Goal: Task Accomplishment & Management: Manage account settings

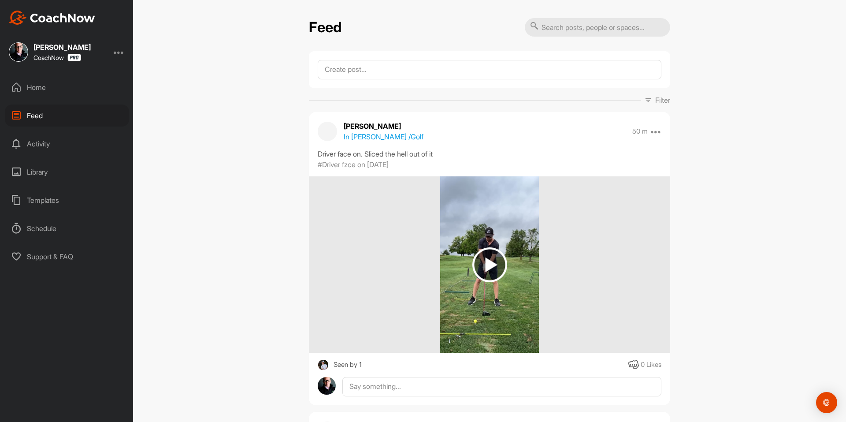
click at [78, 86] on div "Home" at bounding box center [67, 87] width 124 height 22
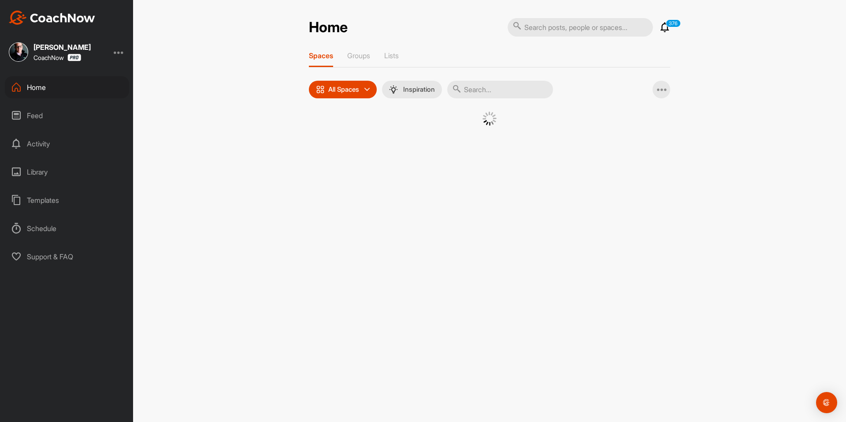
click at [327, 112] on div at bounding box center [489, 130] width 361 height 36
click at [331, 123] on div at bounding box center [489, 119] width 317 height 14
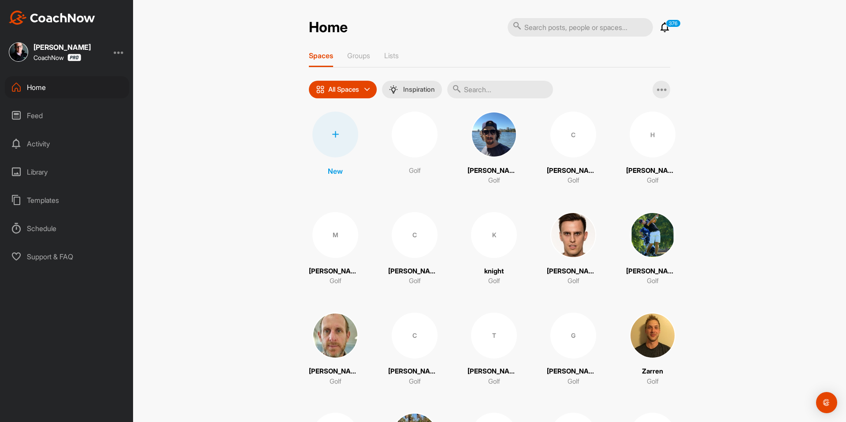
click at [331, 124] on div at bounding box center [335, 135] width 46 height 46
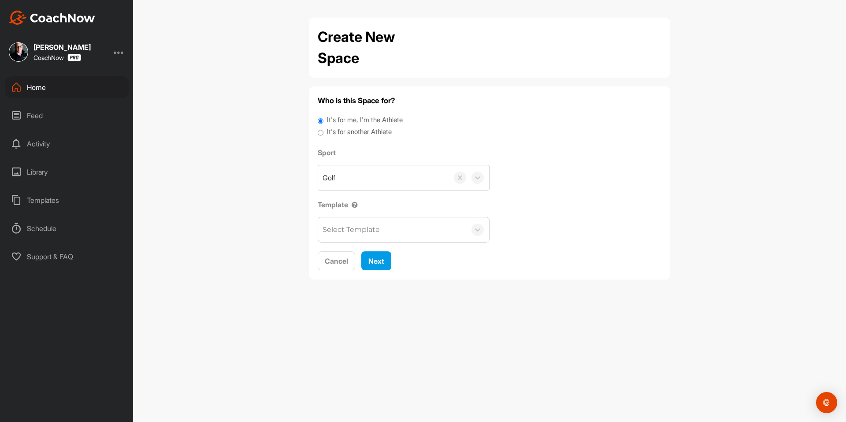
click at [336, 127] on label "It's for another Athlete" at bounding box center [359, 132] width 65 height 10
click at [324, 127] on input "It's for another Athlete" at bounding box center [321, 133] width 6 height 12
radio input "true"
click at [336, 131] on label "It's for another Athlete" at bounding box center [359, 132] width 65 height 10
click at [324, 131] on input "It's for another Athlete" at bounding box center [321, 133] width 6 height 12
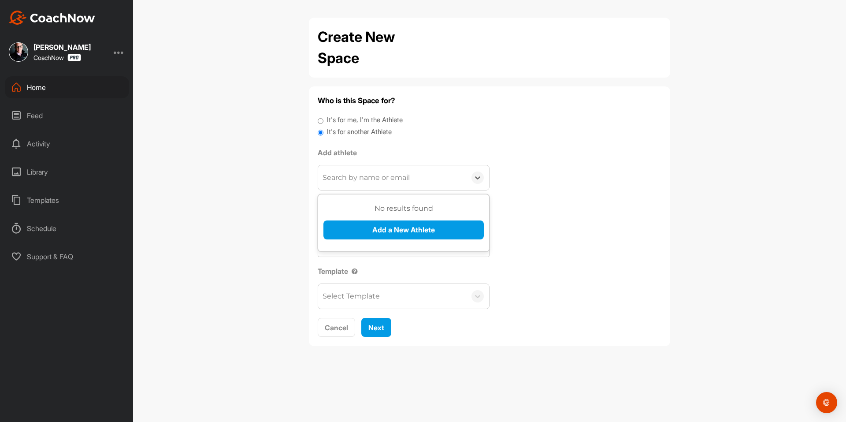
click at [353, 173] on div "Search by name or email" at bounding box center [366, 177] width 87 height 11
paste input "[EMAIL_ADDRESS][DOMAIN_NAME]"
type input "[EMAIL_ADDRESS][DOMAIN_NAME]"
click at [361, 230] on button "Add a New Athlete" at bounding box center [404, 229] width 160 height 19
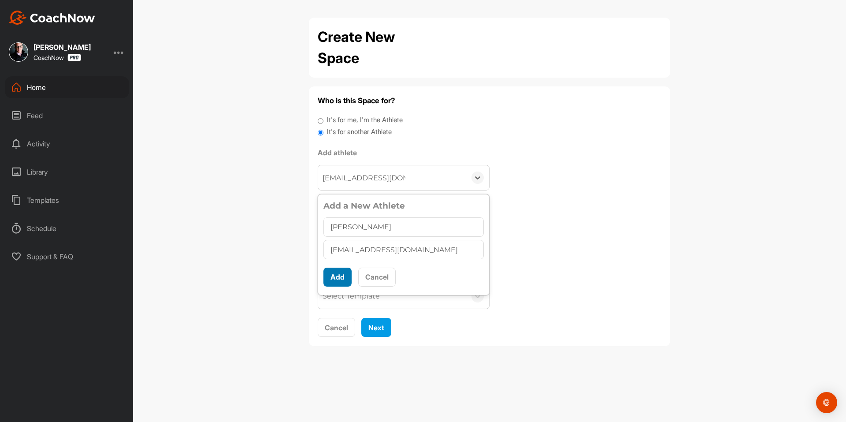
type input "[PERSON_NAME]"
click at [335, 279] on button "Add" at bounding box center [338, 277] width 28 height 19
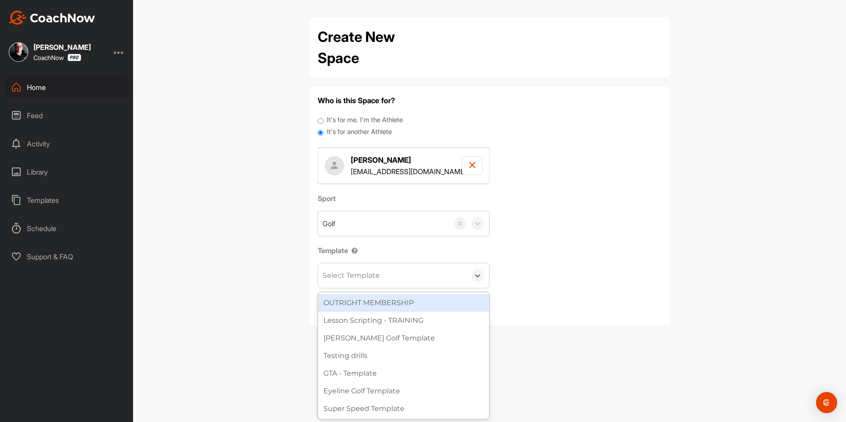
click at [341, 279] on div "Select Template" at bounding box center [351, 275] width 57 height 11
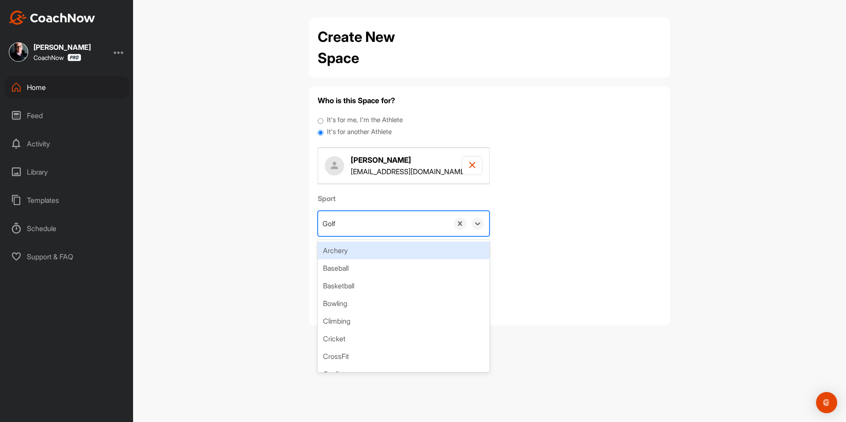
click at [383, 218] on div "Golf" at bounding box center [383, 223] width 130 height 25
click at [543, 218] on div "Sport option Archery focused, 1 of 41. 41 results available. Use Up and Down to…" at bounding box center [490, 240] width 344 height 95
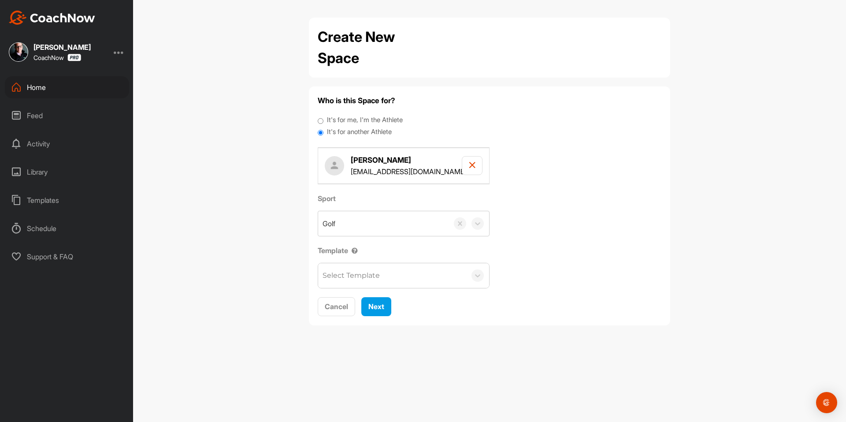
click at [357, 280] on div "Select Template" at bounding box center [351, 275] width 57 height 11
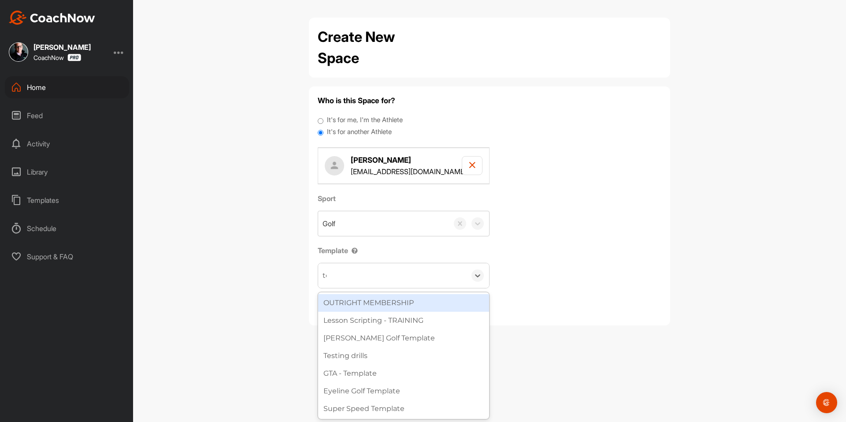
type input "tour"
click at [364, 296] on div "Tour Aim" at bounding box center [403, 303] width 171 height 18
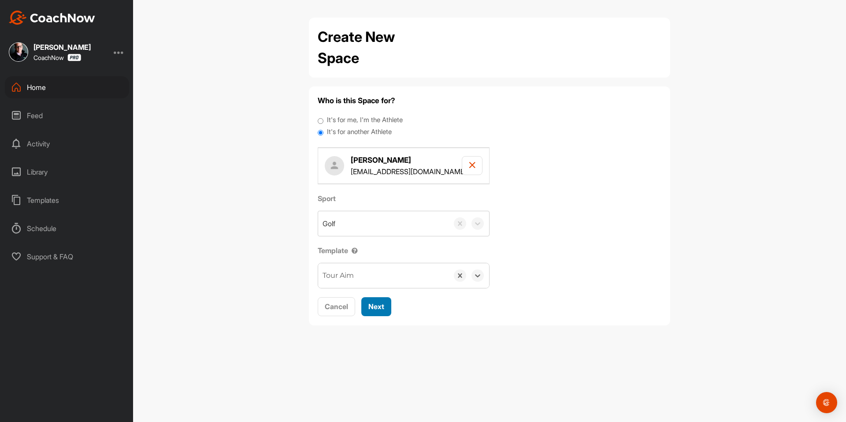
click at [384, 304] on span "Next" at bounding box center [376, 306] width 16 height 9
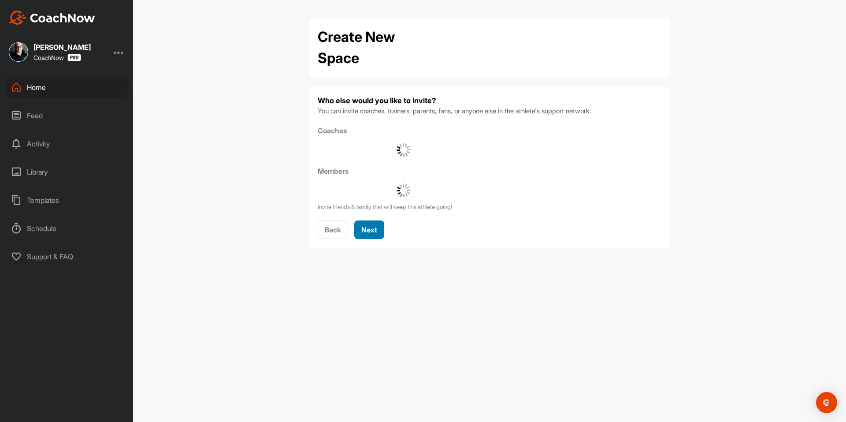
click at [374, 231] on span "Next" at bounding box center [369, 229] width 16 height 9
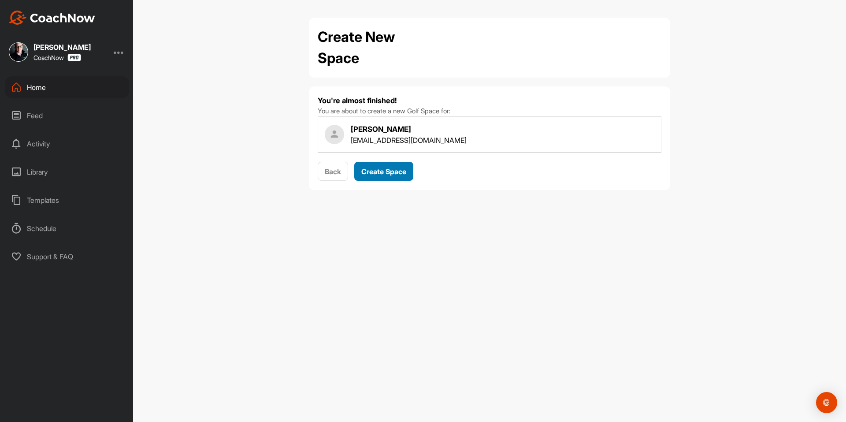
click at [392, 167] on span "Create Space" at bounding box center [383, 171] width 45 height 9
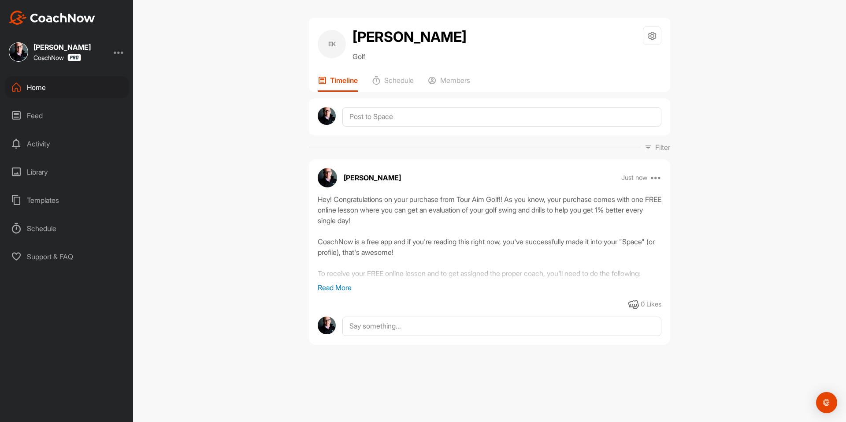
click at [94, 84] on div "Home" at bounding box center [67, 87] width 124 height 22
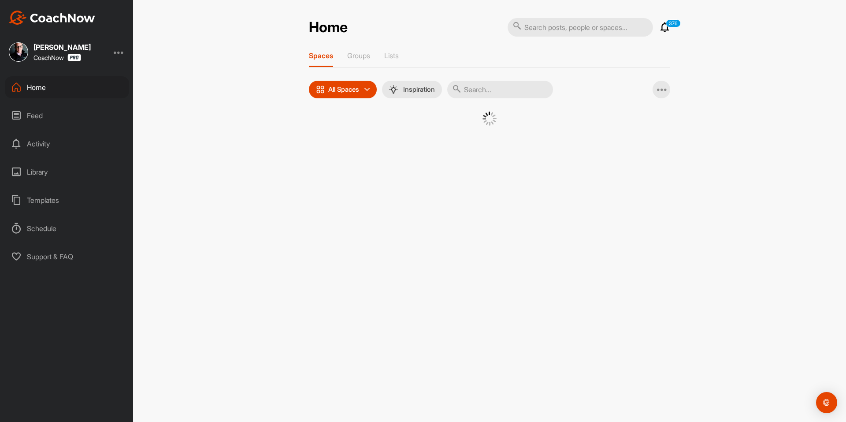
click at [318, 126] on div at bounding box center [489, 130] width 361 height 36
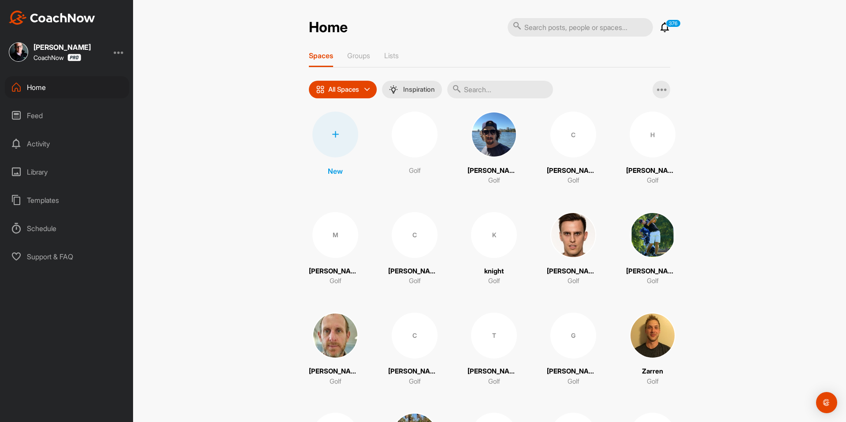
click at [322, 125] on div at bounding box center [335, 135] width 46 height 46
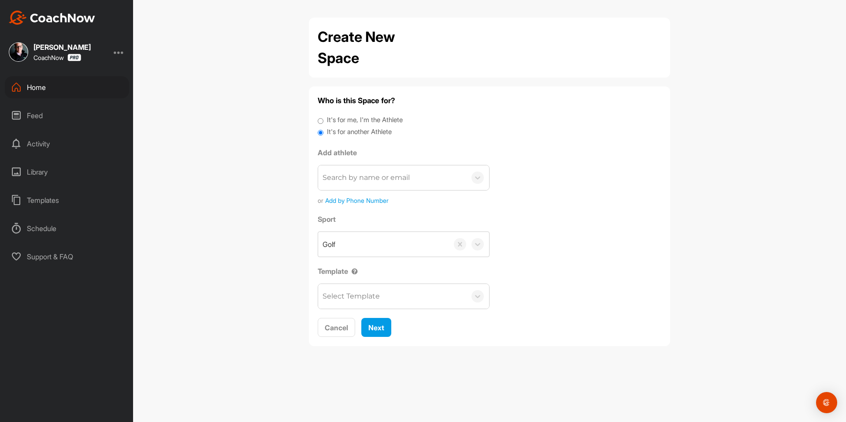
click at [331, 132] on label "It's for another Athlete" at bounding box center [359, 132] width 65 height 10
click at [324, 132] on input "It's for another Athlete" at bounding box center [321, 133] width 6 height 12
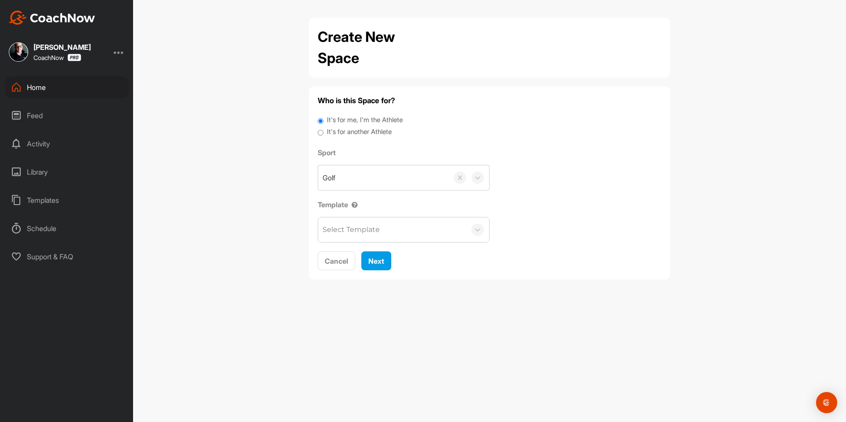
click at [335, 133] on label "It's for another Athlete" at bounding box center [359, 132] width 65 height 10
click at [324, 133] on input "It's for another Athlete" at bounding box center [321, 133] width 6 height 12
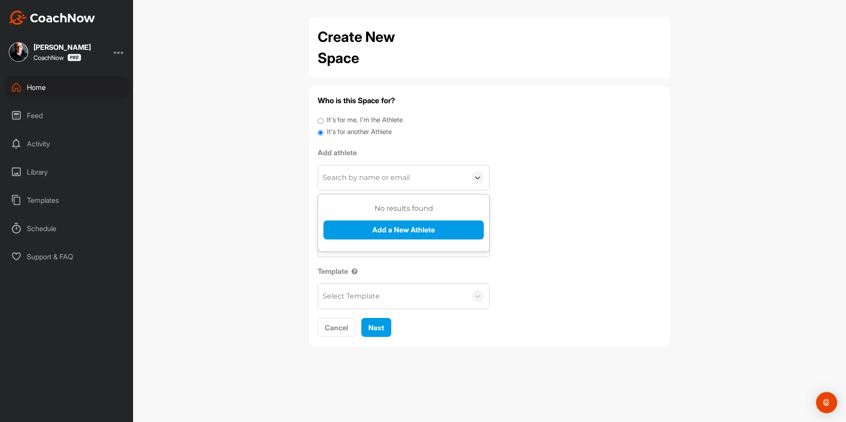
click at [348, 175] on div "Search by name or email" at bounding box center [366, 177] width 87 height 11
paste input "[EMAIL_ADDRESS][DOMAIN_NAME]"
type input "[EMAIL_ADDRESS][DOMAIN_NAME]"
click at [357, 230] on button "Add a New Athlete" at bounding box center [404, 229] width 160 height 19
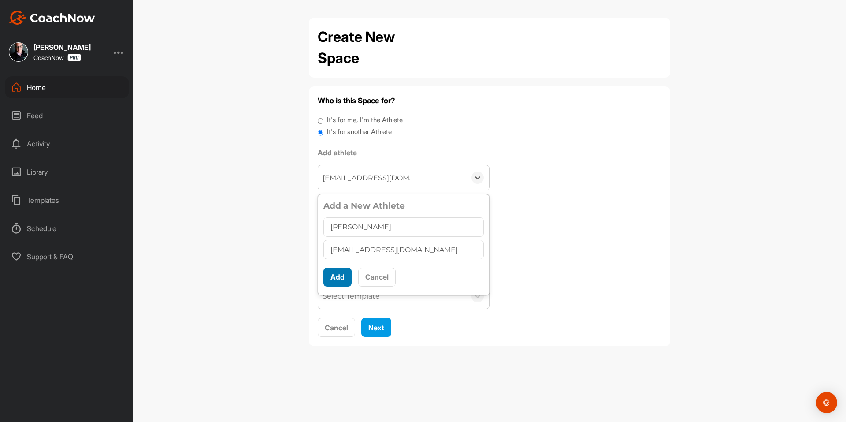
type input "[PERSON_NAME]"
click at [335, 271] on button "Add" at bounding box center [338, 277] width 28 height 19
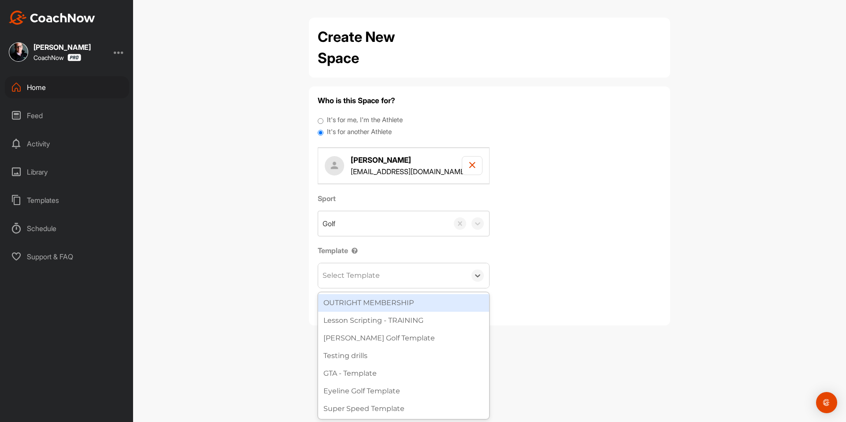
click at [340, 277] on div "Select Template" at bounding box center [351, 275] width 57 height 11
type input "to"
drag, startPoint x: 362, startPoint y: 303, endPoint x: 372, endPoint y: 308, distance: 10.7
click at [363, 303] on div "Tour Aim" at bounding box center [403, 303] width 171 height 18
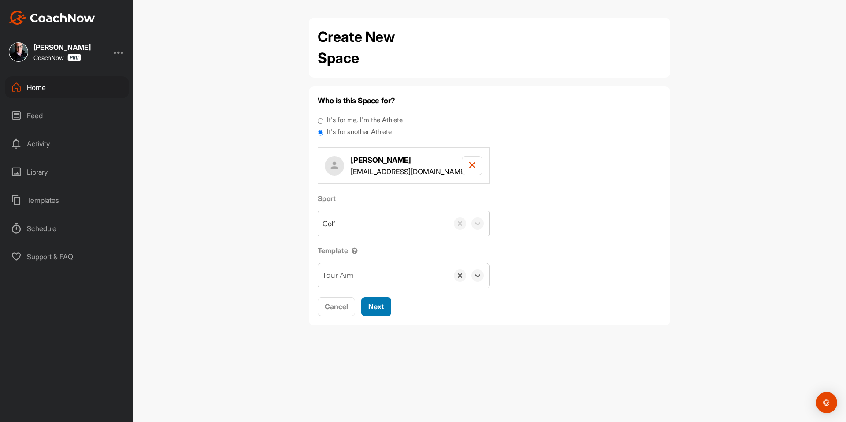
drag, startPoint x: 375, startPoint y: 312, endPoint x: 381, endPoint y: 275, distance: 37.1
click at [375, 312] on button "Next" at bounding box center [376, 306] width 30 height 19
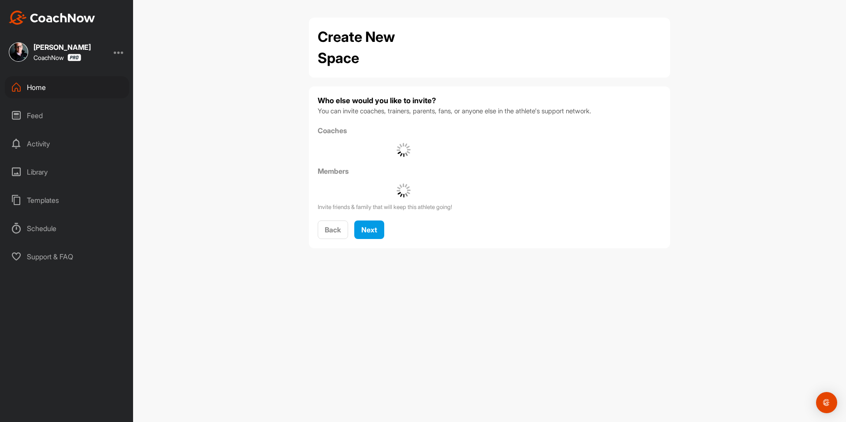
click at [381, 217] on div "Who else would you like to invite? You can invite coaches, trainers, parents, f…" at bounding box center [490, 167] width 344 height 144
click at [379, 227] on button "Next" at bounding box center [369, 229] width 30 height 19
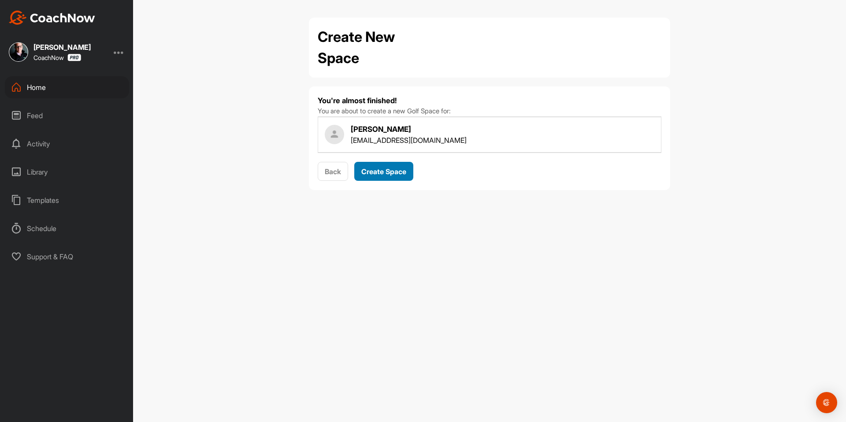
click at [391, 174] on span "Create Space" at bounding box center [383, 171] width 45 height 9
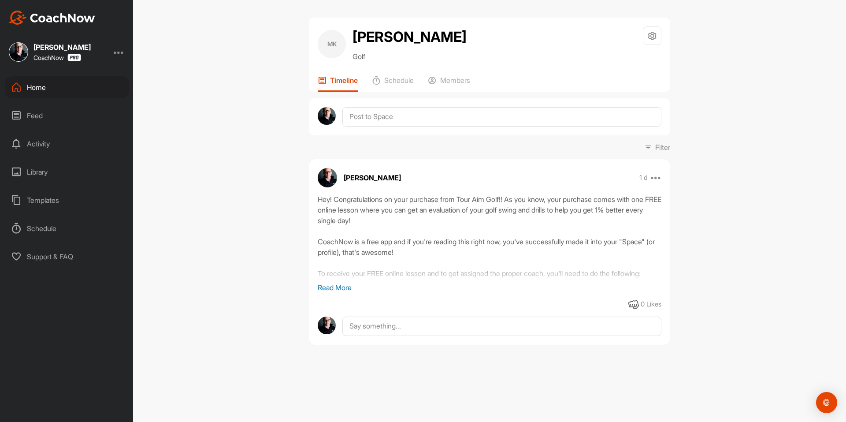
click at [29, 95] on div "Home" at bounding box center [67, 87] width 124 height 22
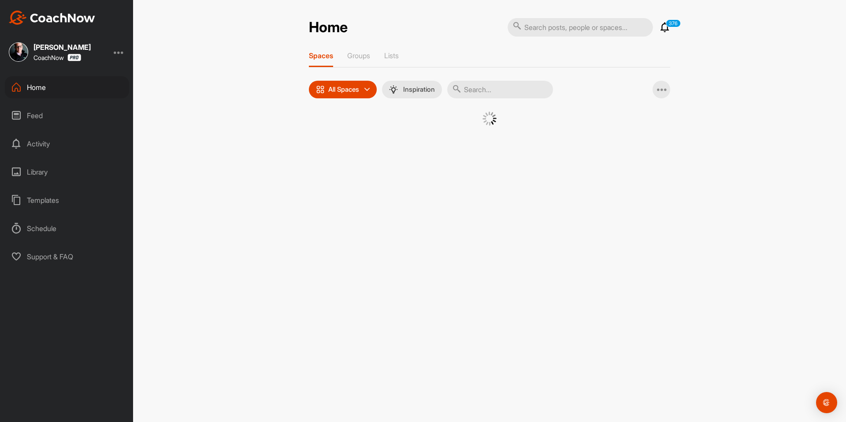
click at [331, 134] on div at bounding box center [489, 125] width 317 height 27
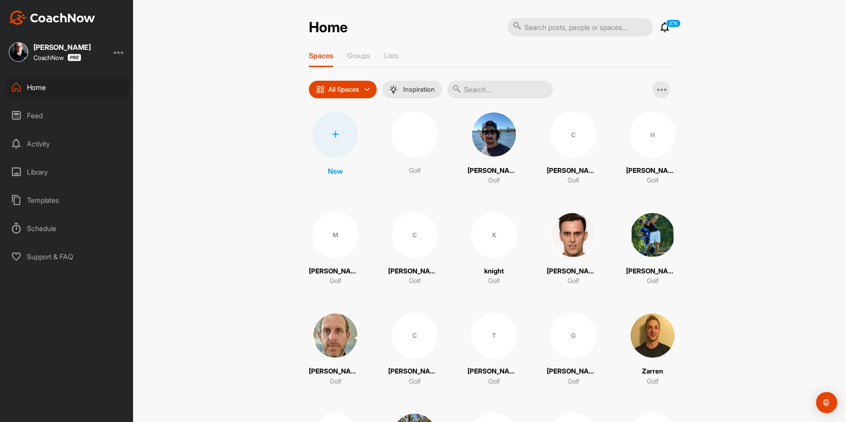
click at [350, 132] on div at bounding box center [335, 135] width 46 height 46
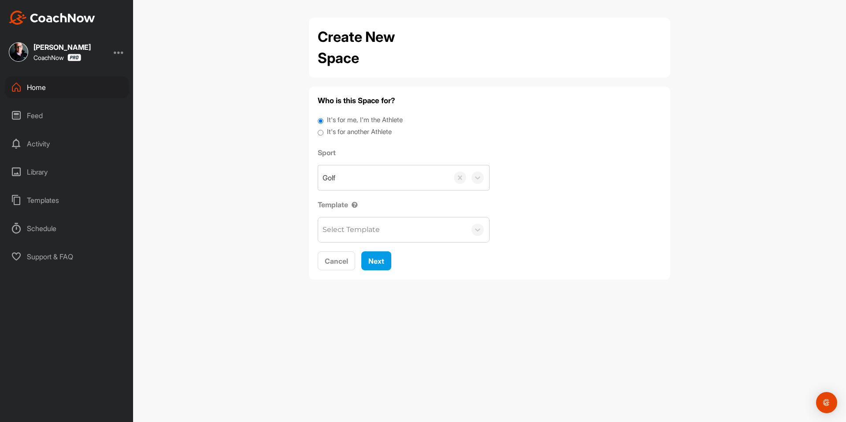
click at [338, 133] on label "It's for another Athlete" at bounding box center [359, 132] width 65 height 10
click at [324, 133] on input "It's for another Athlete" at bounding box center [321, 133] width 6 height 12
radio input "true"
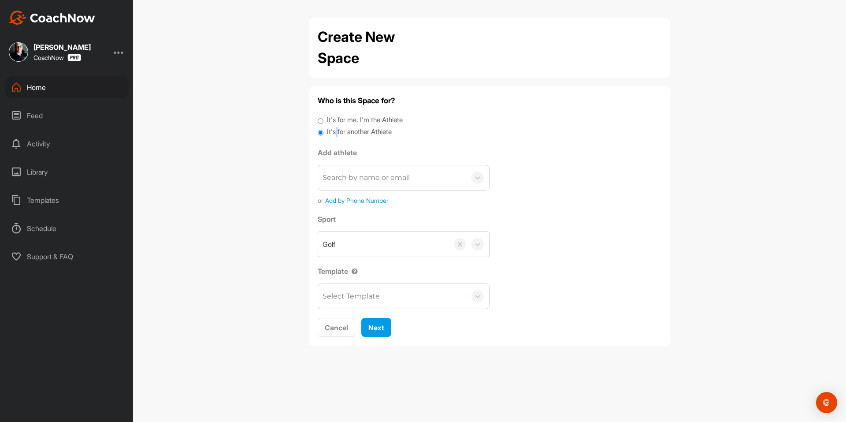
click at [337, 132] on label "It's for another Athlete" at bounding box center [359, 132] width 65 height 10
click at [324, 132] on input "It's for another Athlete" at bounding box center [321, 133] width 6 height 12
drag, startPoint x: 348, startPoint y: 176, endPoint x: 349, endPoint y: 184, distance: 7.6
click at [349, 175] on div "Search by name or email" at bounding box center [366, 177] width 87 height 11
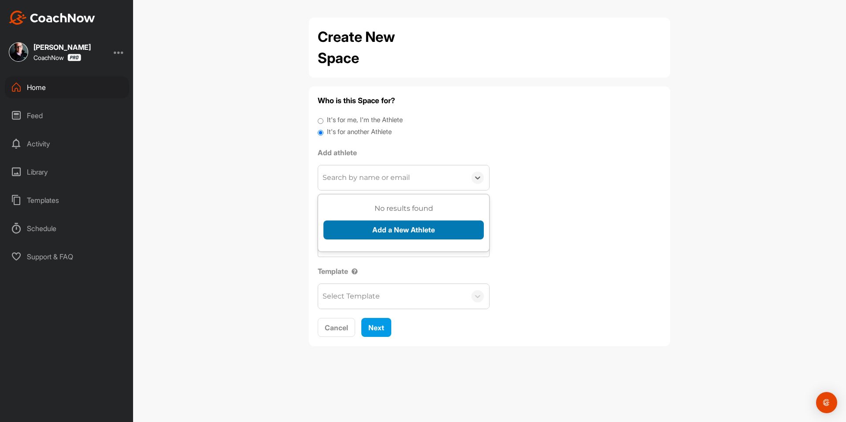
paste input "camebd@yahoo.com"
type input "camebd@yahoo.com"
click at [372, 227] on button "Add a New Athlete" at bounding box center [404, 229] width 160 height 19
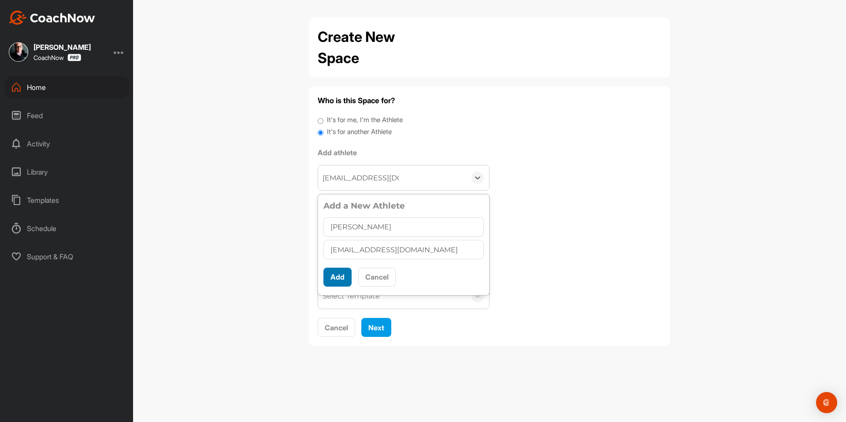
type input "Dean Jones"
click at [336, 284] on button "Add" at bounding box center [338, 277] width 28 height 19
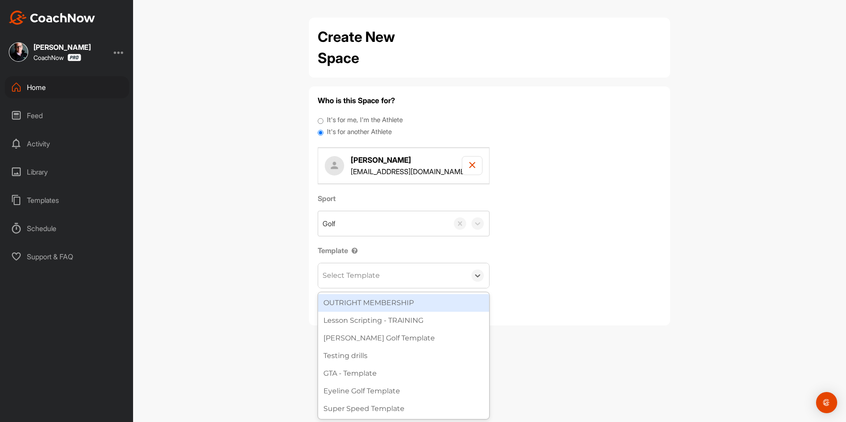
click at [338, 283] on div "Select Template" at bounding box center [392, 275] width 148 height 25
type input "to"
click at [363, 298] on div "Tour Aim" at bounding box center [403, 303] width 171 height 18
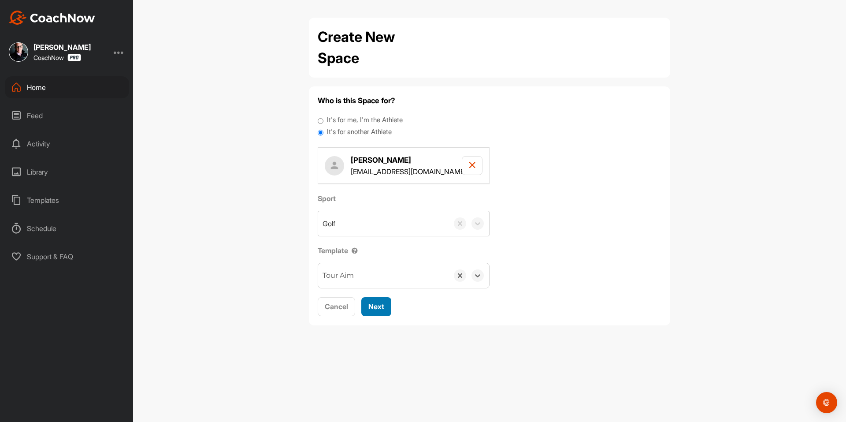
drag, startPoint x: 375, startPoint y: 309, endPoint x: 376, endPoint y: 293, distance: 15.9
click at [375, 309] on span "Next" at bounding box center [376, 306] width 16 height 9
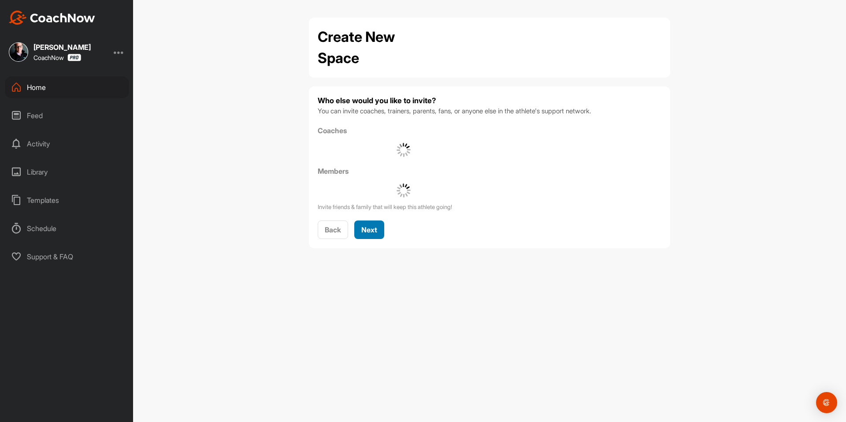
click at [378, 239] on button "Next" at bounding box center [369, 229] width 30 height 19
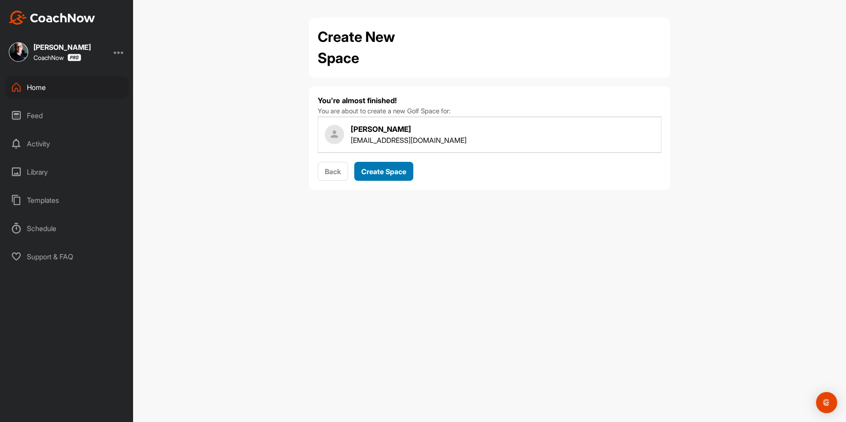
click at [387, 172] on span "Create Space" at bounding box center [383, 171] width 45 height 9
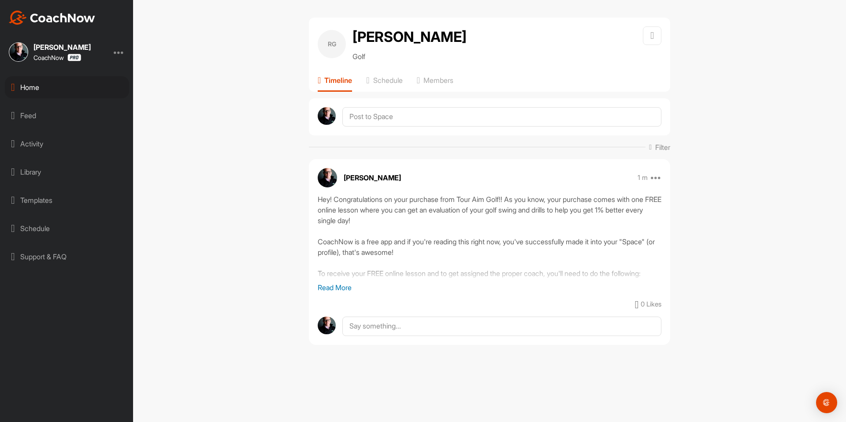
click at [62, 86] on div "Home" at bounding box center [67, 87] width 124 height 22
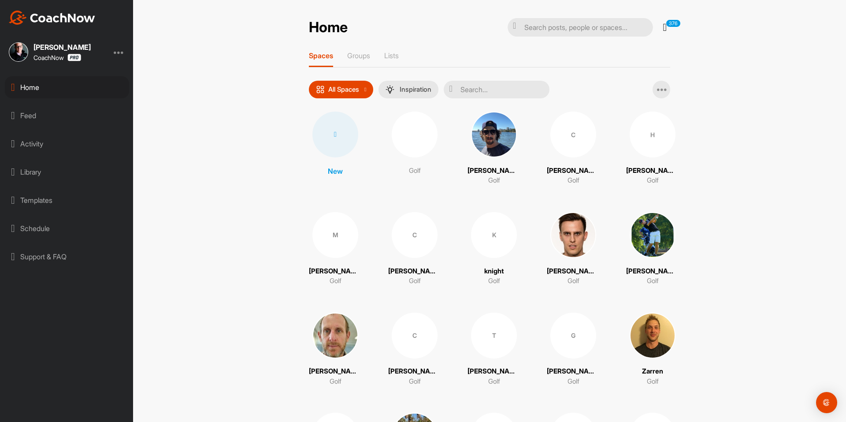
click at [328, 126] on div at bounding box center [335, 135] width 46 height 46
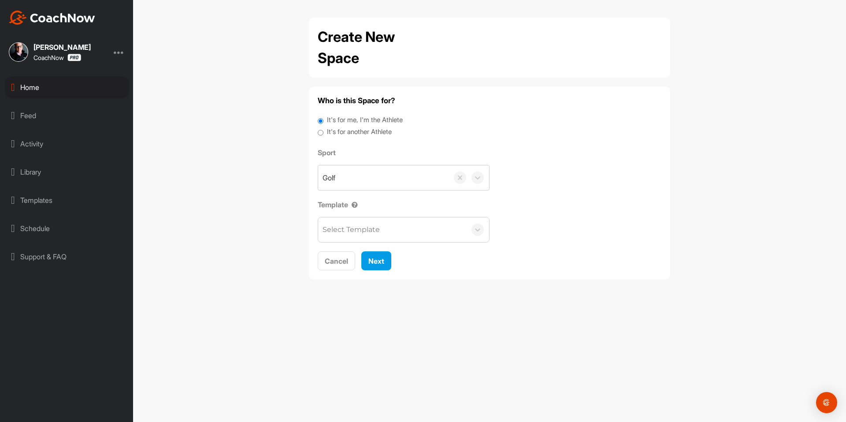
click at [341, 131] on label "It's for another Athlete" at bounding box center [359, 132] width 65 height 10
click at [324, 131] on input "It's for another Athlete" at bounding box center [321, 133] width 6 height 12
radio input "true"
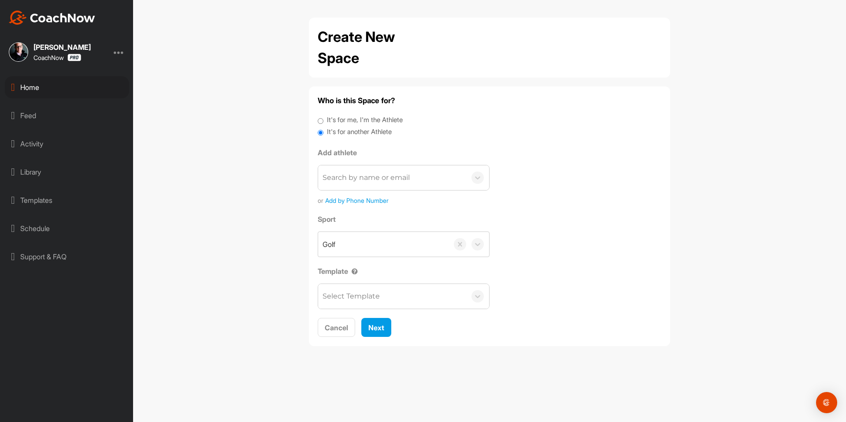
click at [342, 133] on label "It's for another Athlete" at bounding box center [359, 132] width 65 height 10
click at [324, 133] on input "It's for another Athlete" at bounding box center [321, 133] width 6 height 12
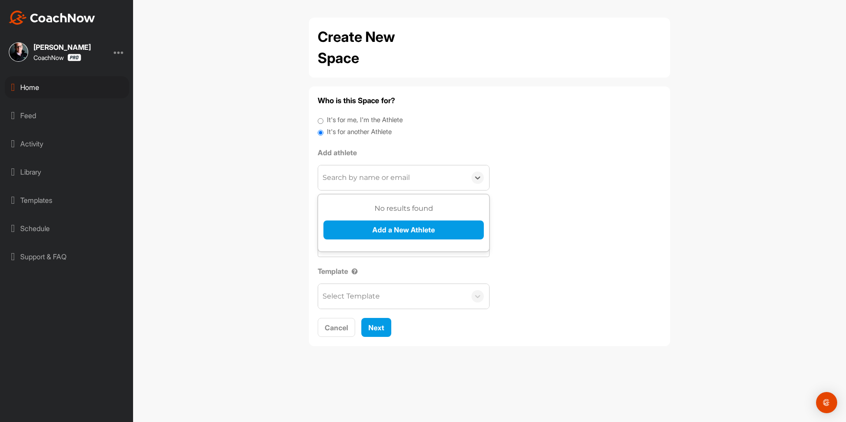
click at [364, 183] on div "Search by name or email" at bounding box center [392, 177] width 148 height 25
paste input "ravenchiro@gmail.com"
type input "ravenchiro@gmail.com"
click at [376, 228] on button "Add a New Athlete" at bounding box center [404, 229] width 160 height 19
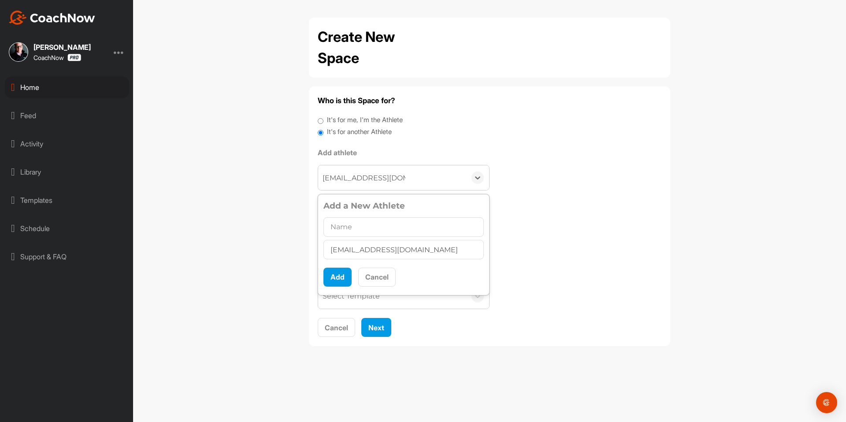
type input "Troy Henderson"
click at [361, 233] on input "text" at bounding box center [404, 226] width 160 height 19
type input "Troy Henderson"
click at [339, 277] on button "Add" at bounding box center [338, 277] width 28 height 19
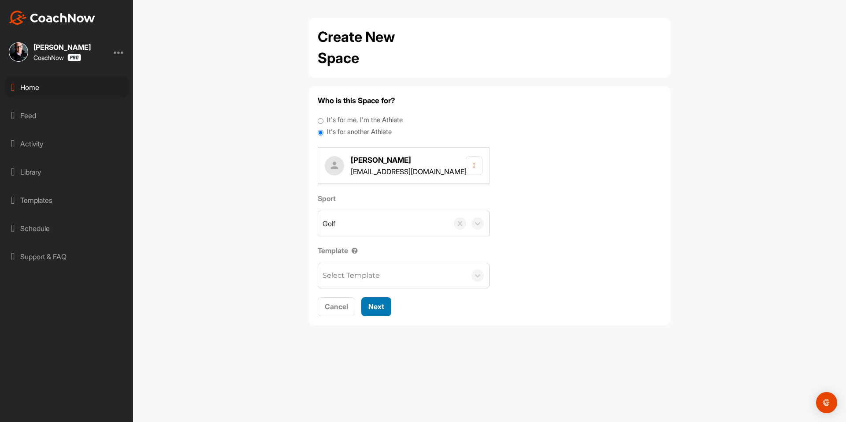
click at [384, 305] on span "Next" at bounding box center [376, 306] width 16 height 9
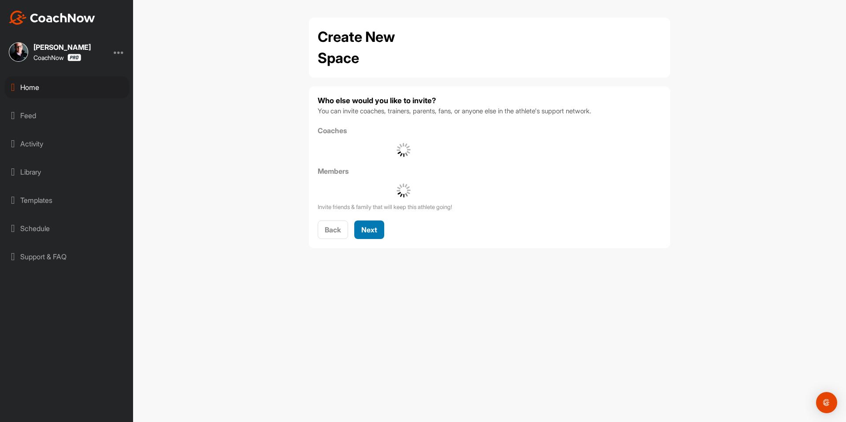
click at [374, 225] on span "Next" at bounding box center [369, 229] width 16 height 9
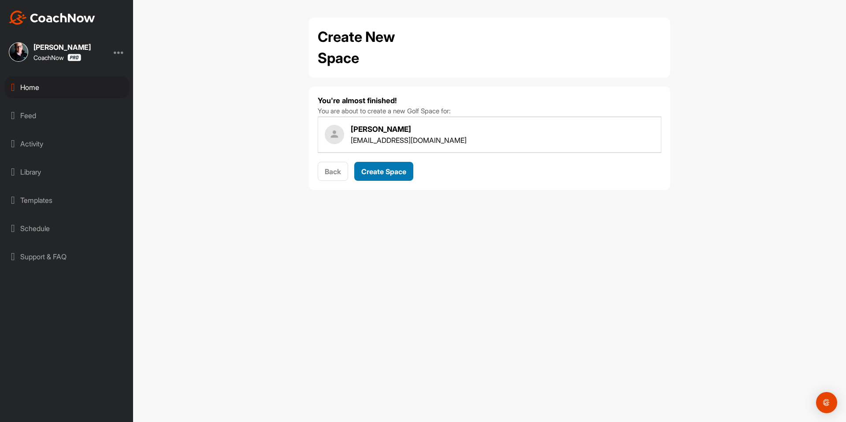
click at [384, 179] on button "Create Space" at bounding box center [383, 171] width 59 height 19
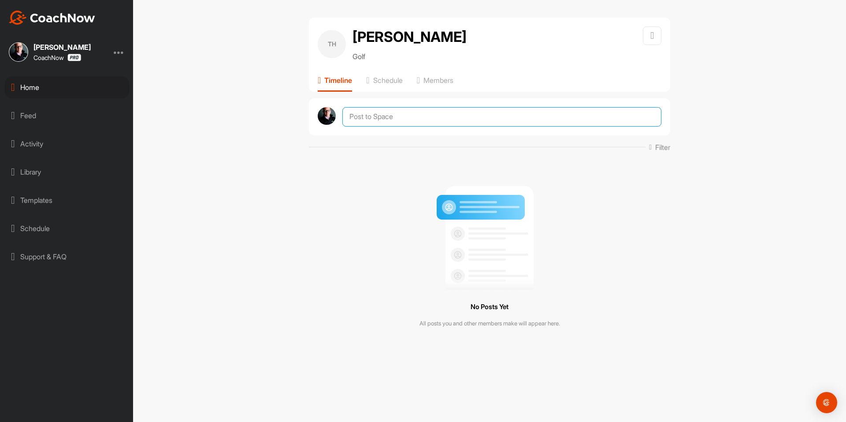
click at [372, 115] on textarea at bounding box center [501, 116] width 319 height 19
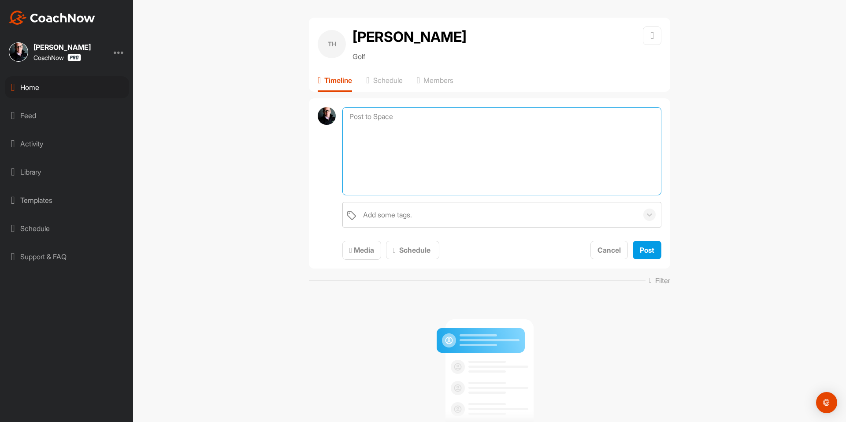
click at [397, 145] on textarea at bounding box center [501, 151] width 319 height 88
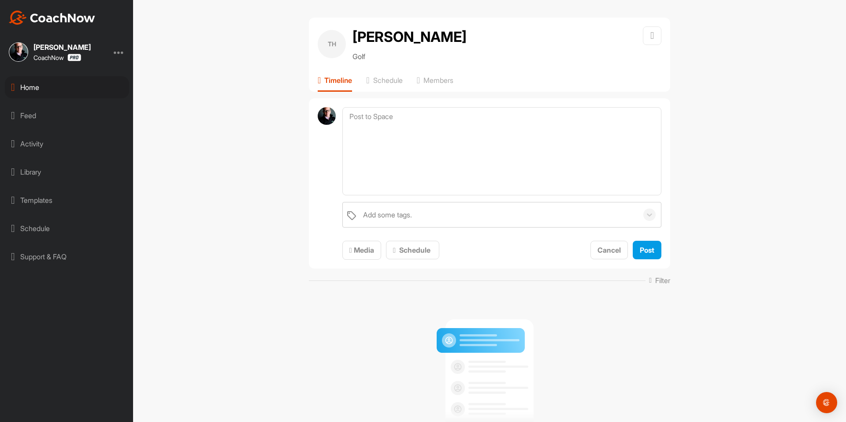
click at [58, 118] on div "Feed" at bounding box center [67, 115] width 124 height 22
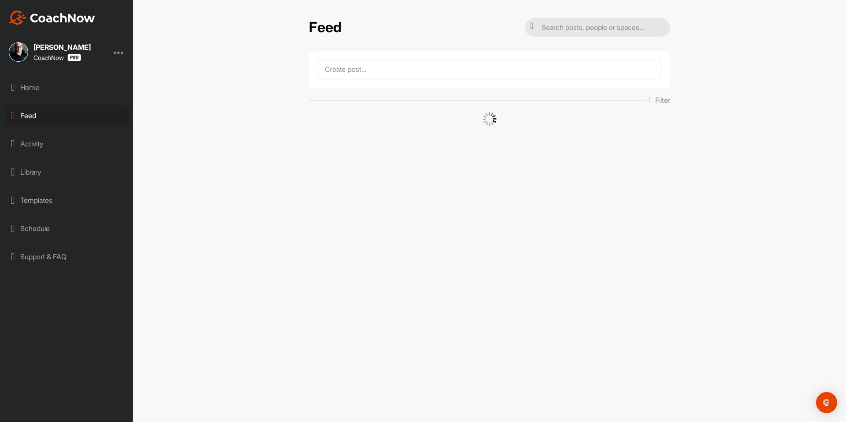
click at [50, 205] on div "Templates" at bounding box center [67, 200] width 124 height 22
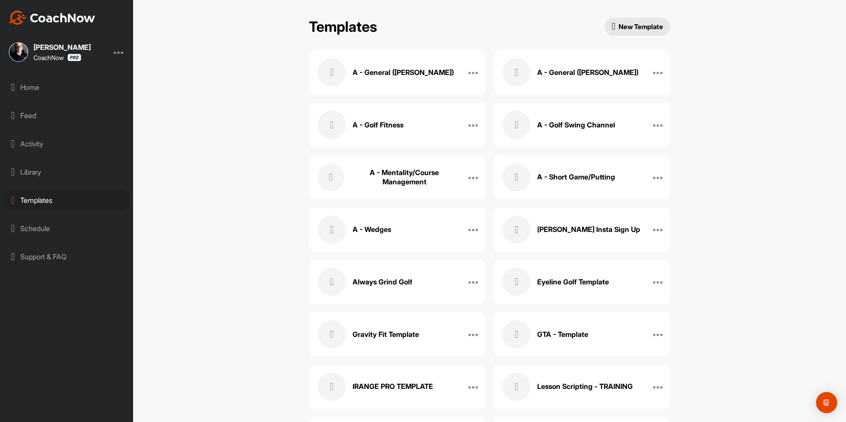
click at [108, 201] on div "Templates" at bounding box center [67, 200] width 124 height 22
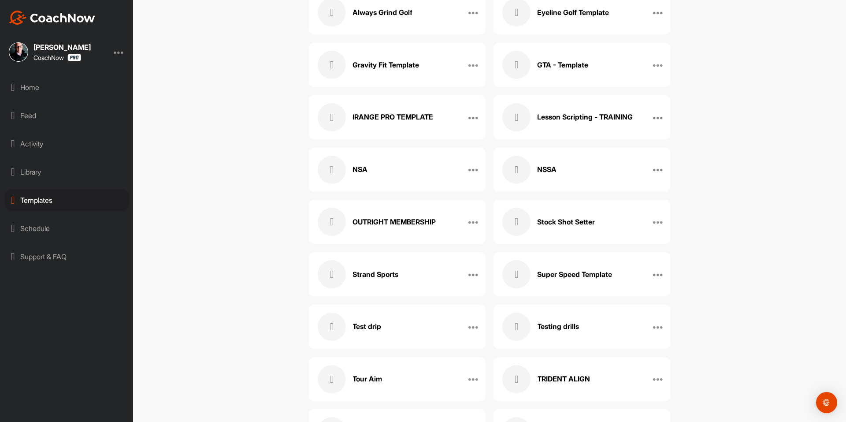
scroll to position [373, 0]
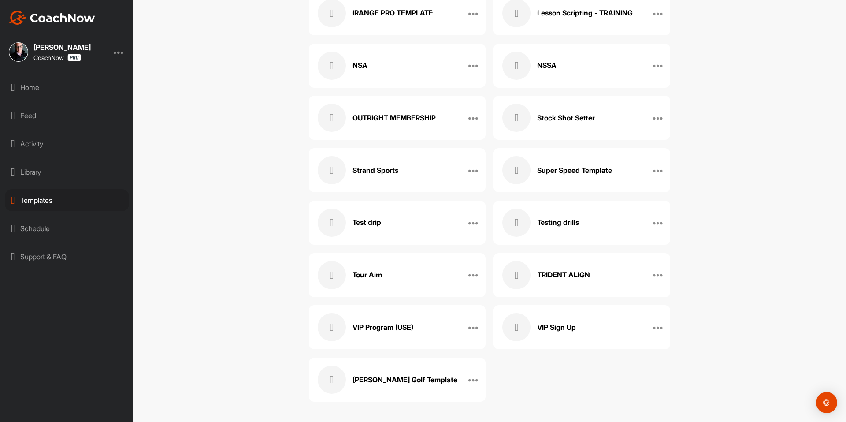
click at [368, 379] on h3 "[PERSON_NAME] Golf Template" at bounding box center [405, 379] width 105 height 9
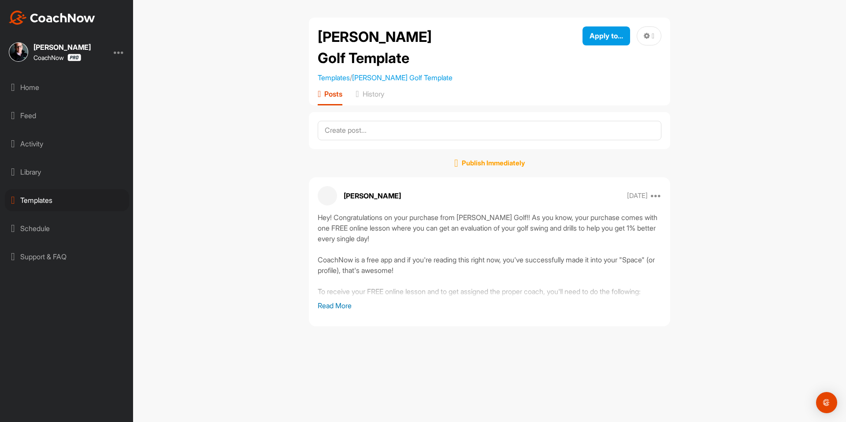
click at [329, 305] on p "Read More" at bounding box center [490, 305] width 344 height 11
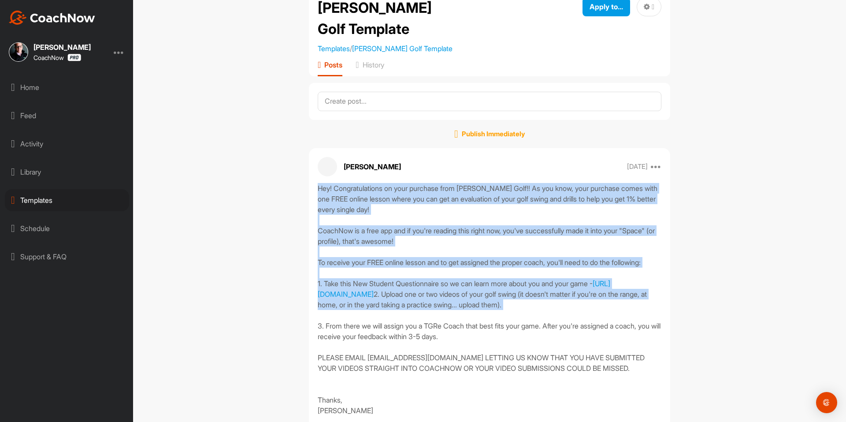
scroll to position [101, 0]
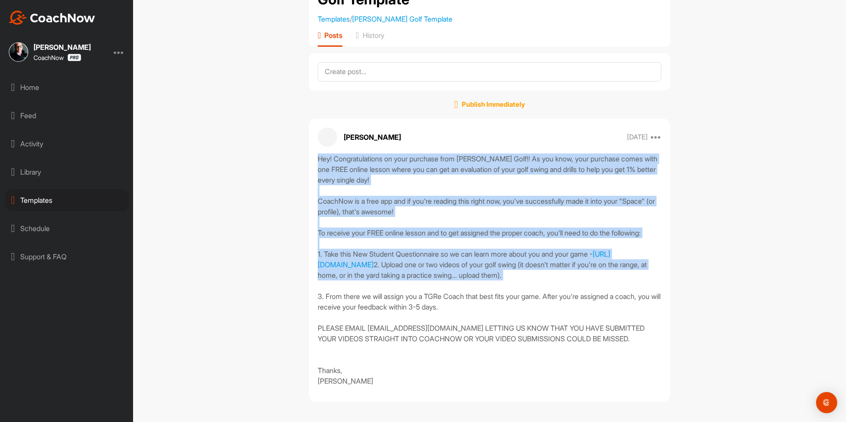
drag, startPoint x: 316, startPoint y: 216, endPoint x: 497, endPoint y: 385, distance: 247.3
click at [497, 385] on div "Hey! Congratulations on your purchase from Watson Golf!! As you know, your purc…" at bounding box center [490, 269] width 344 height 233
copy div "Hey! Congratulations on your purchase from Watson Golf!! As you know, your purc…"
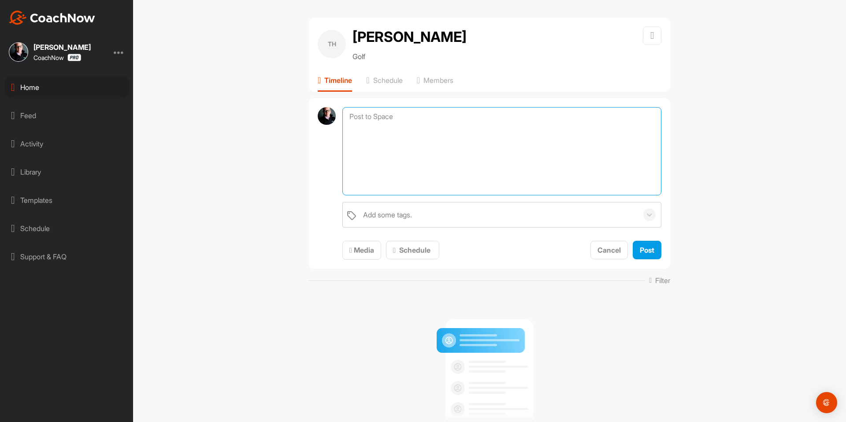
click at [430, 115] on textarea at bounding box center [501, 151] width 319 height 88
paste textarea "Hey! Congratulations on your purchase from Watson Golf!! As you know, your purc…"
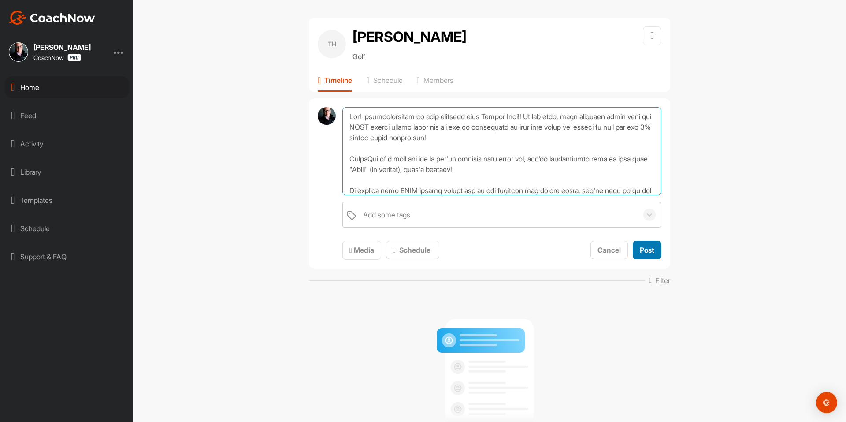
type textarea "Hey! Congratulations on your purchase from Watson Golf!! As you know, your purc…"
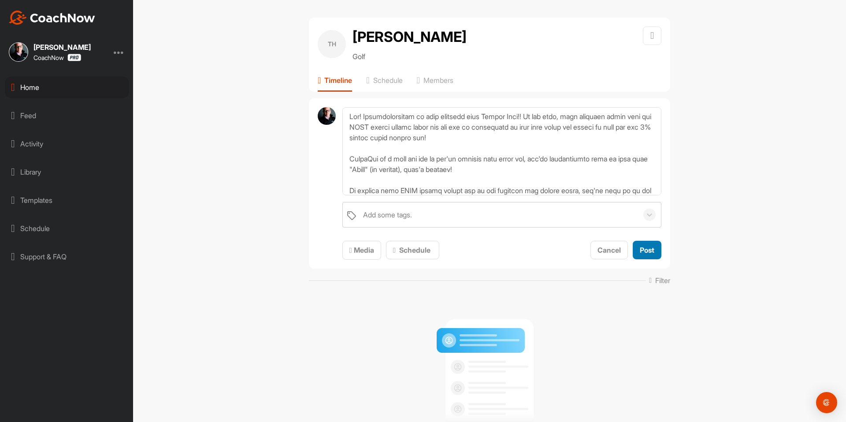
drag, startPoint x: 642, startPoint y: 256, endPoint x: 692, endPoint y: 50, distance: 211.8
click at [643, 255] on button "Post" at bounding box center [647, 250] width 29 height 19
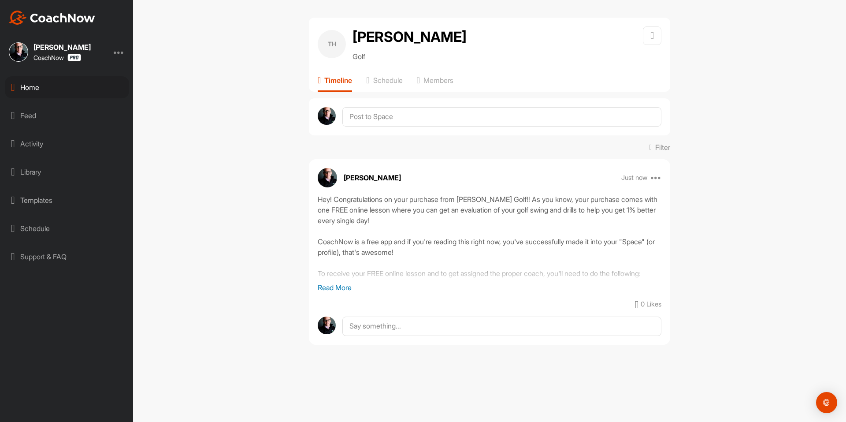
click at [73, 83] on div "Home" at bounding box center [67, 87] width 124 height 22
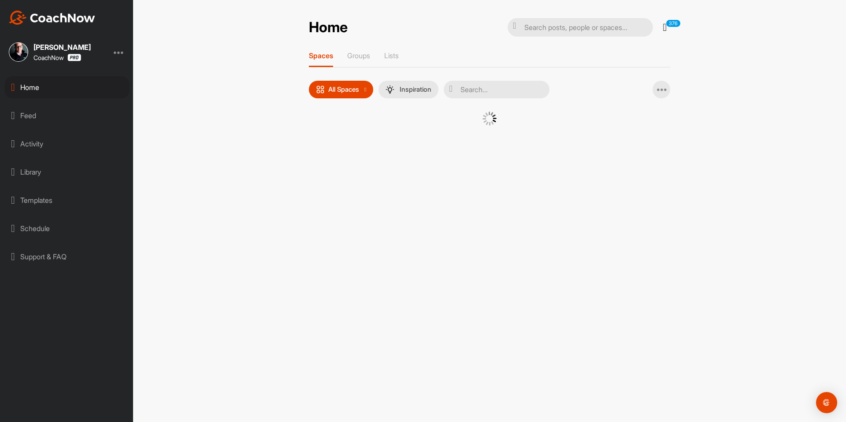
click at [344, 142] on div at bounding box center [489, 130] width 361 height 36
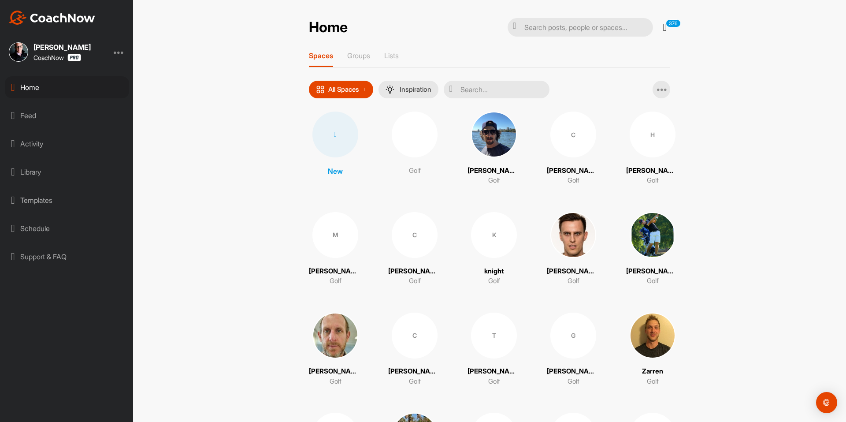
click at [340, 137] on div at bounding box center [335, 135] width 46 height 46
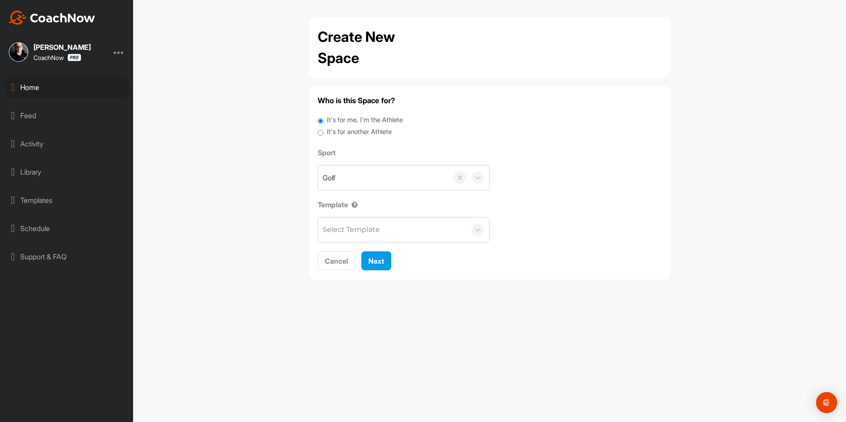
click at [343, 138] on div "It's for another Athlete" at bounding box center [490, 133] width 344 height 12
click at [347, 134] on label "It's for another Athlete" at bounding box center [359, 132] width 65 height 10
click at [324, 134] on input "It's for another Athlete" at bounding box center [321, 133] width 6 height 12
radio input "true"
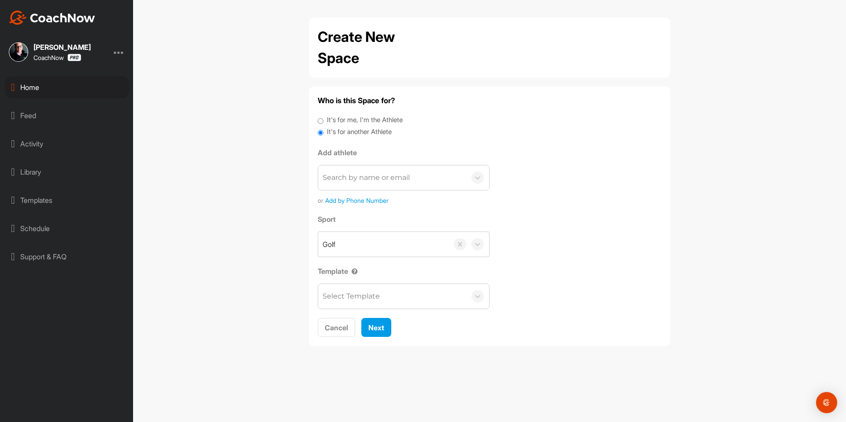
click at [344, 131] on label "It's for another Athlete" at bounding box center [359, 132] width 65 height 10
click at [324, 131] on input "It's for another Athlete" at bounding box center [321, 133] width 6 height 12
click at [375, 173] on div "Search by name or email" at bounding box center [366, 177] width 87 height 11
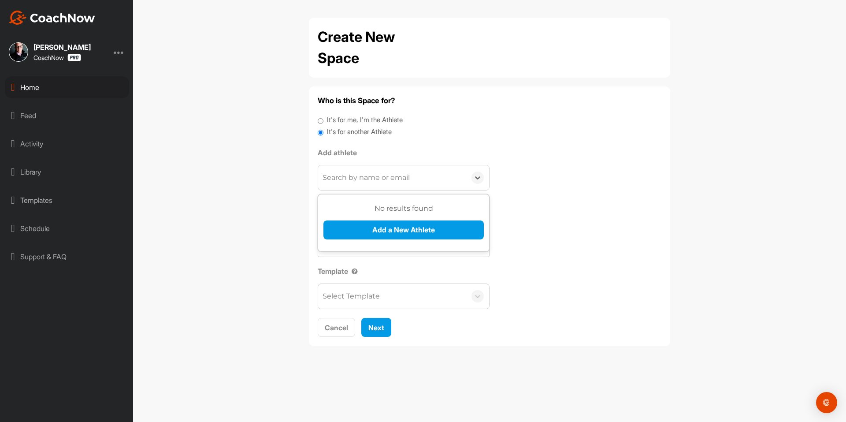
paste input "calebreverett@gmail.com"
type input "calebreverett@gmail.com"
click at [386, 234] on button "Add a New Athlete" at bounding box center [404, 229] width 160 height 19
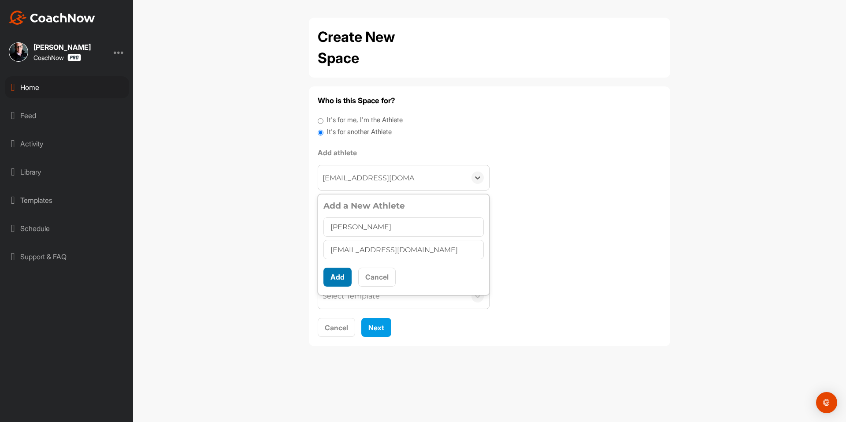
type input "Caleb Everett"
click at [336, 275] on button "Add" at bounding box center [338, 277] width 28 height 19
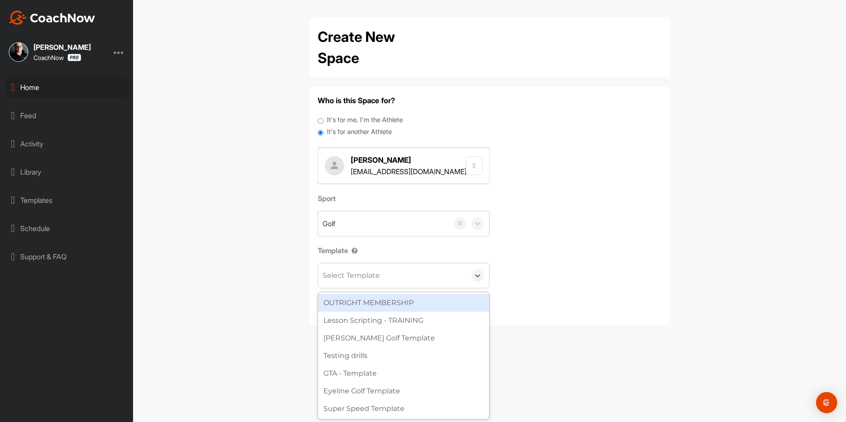
click at [348, 275] on div "Select Template" at bounding box center [351, 275] width 57 height 11
type input "wa"
click at [367, 301] on div "[PERSON_NAME] Golf Template" at bounding box center [403, 303] width 171 height 18
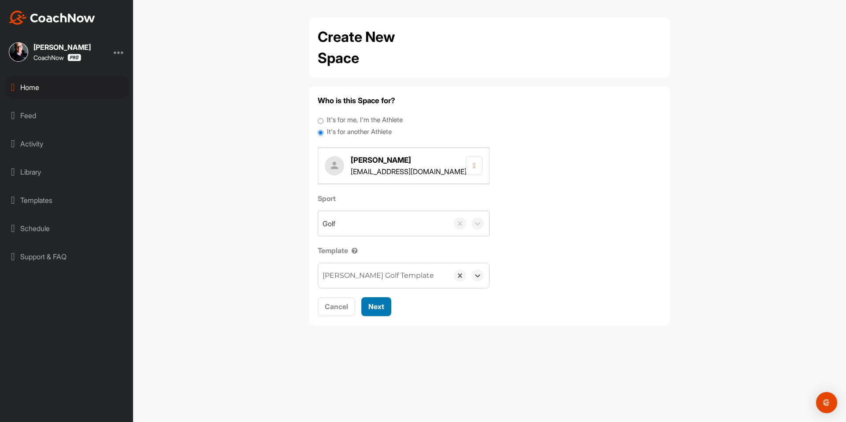
click at [377, 308] on span "Next" at bounding box center [376, 306] width 16 height 9
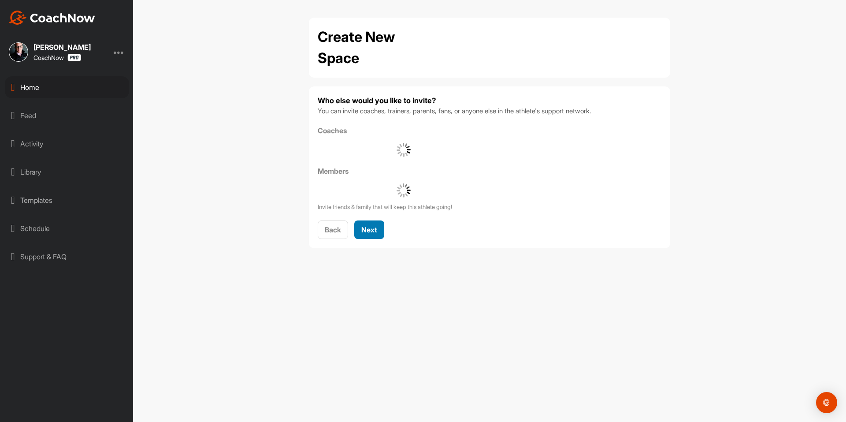
click at [378, 223] on button "Next" at bounding box center [369, 229] width 30 height 19
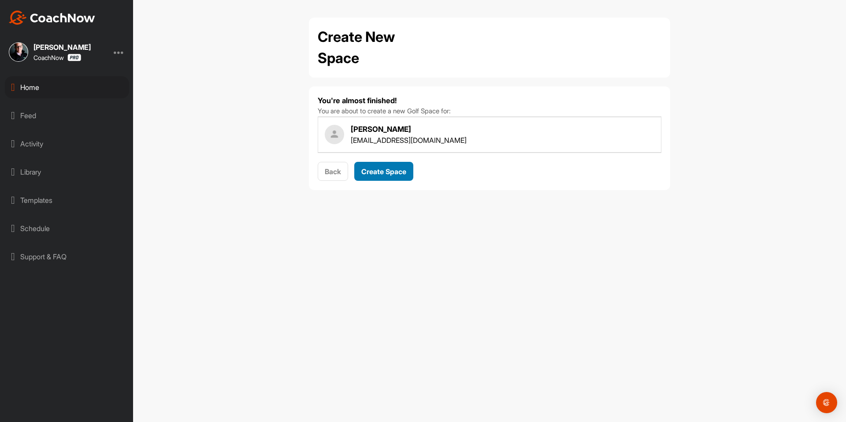
click at [394, 168] on span "Create Space" at bounding box center [383, 171] width 45 height 9
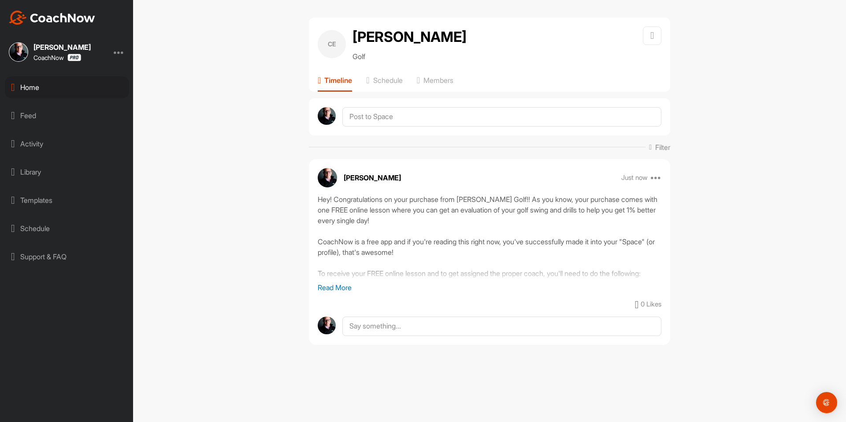
click at [80, 90] on div "Home" at bounding box center [67, 87] width 124 height 22
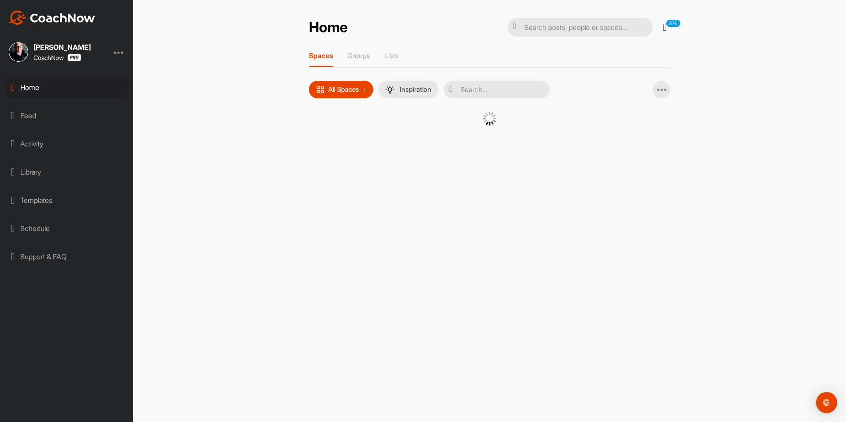
click at [328, 114] on div at bounding box center [489, 130] width 361 height 36
click at [326, 119] on div at bounding box center [489, 130] width 361 height 36
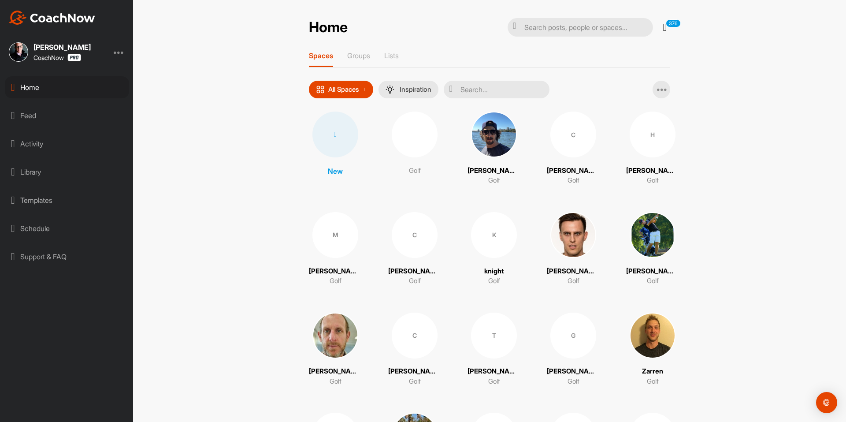
click at [328, 134] on div at bounding box center [335, 135] width 46 height 46
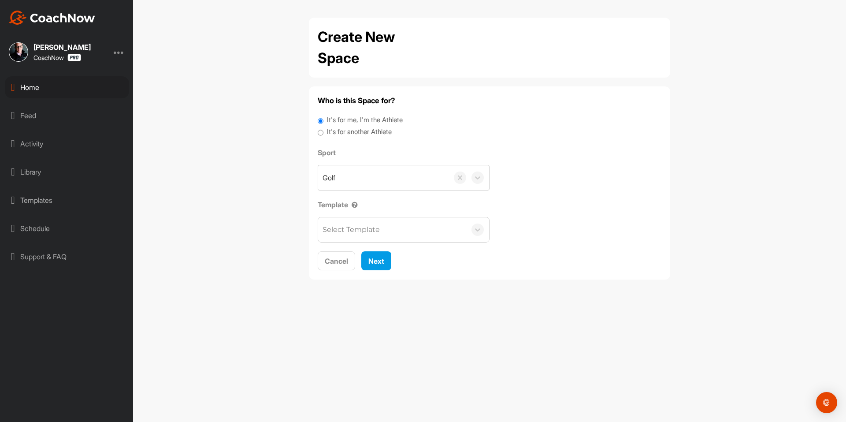
click at [337, 131] on label "It's for another Athlete" at bounding box center [359, 132] width 65 height 10
click at [324, 131] on input "It's for another Athlete" at bounding box center [321, 133] width 6 height 12
radio input "true"
click at [337, 132] on label "It's for another Athlete" at bounding box center [359, 132] width 65 height 10
click at [324, 132] on input "It's for another Athlete" at bounding box center [321, 133] width 6 height 12
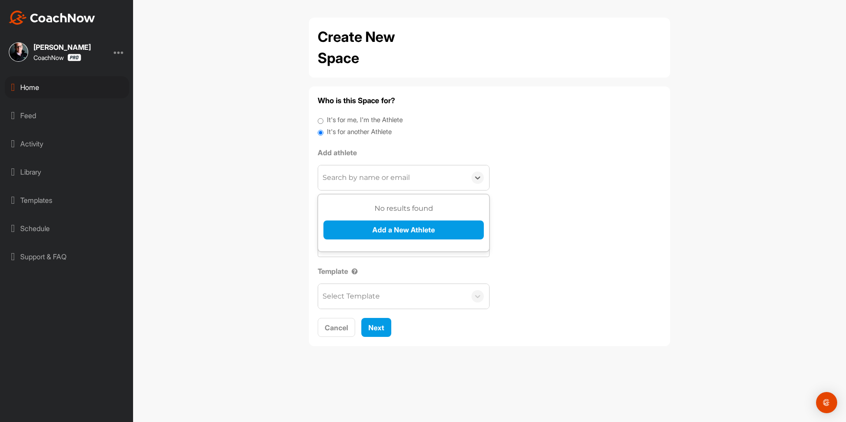
drag, startPoint x: 373, startPoint y: 179, endPoint x: 368, endPoint y: 175, distance: 5.9
click at [373, 179] on div "Search by name or email" at bounding box center [366, 177] width 87 height 11
paste input "julianj89@yahoo.com"
type input "julianj89@yahoo.com"
click at [391, 227] on button "Add a New Athlete" at bounding box center [404, 229] width 160 height 19
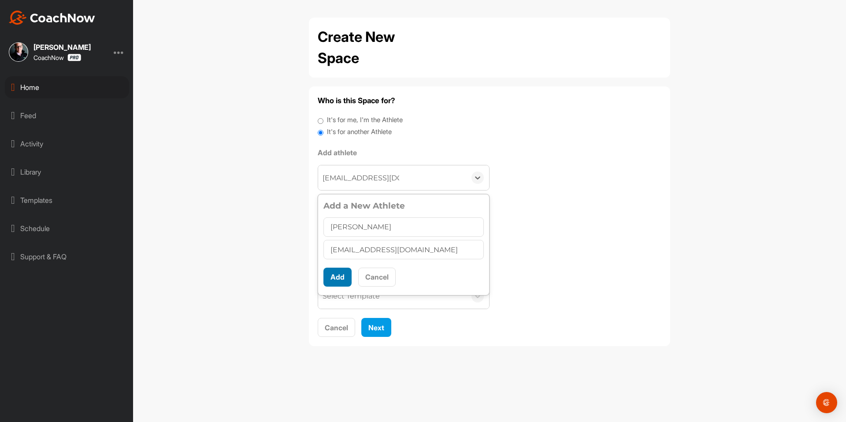
type input "Julian Muron"
click at [336, 276] on button "Add" at bounding box center [338, 277] width 28 height 19
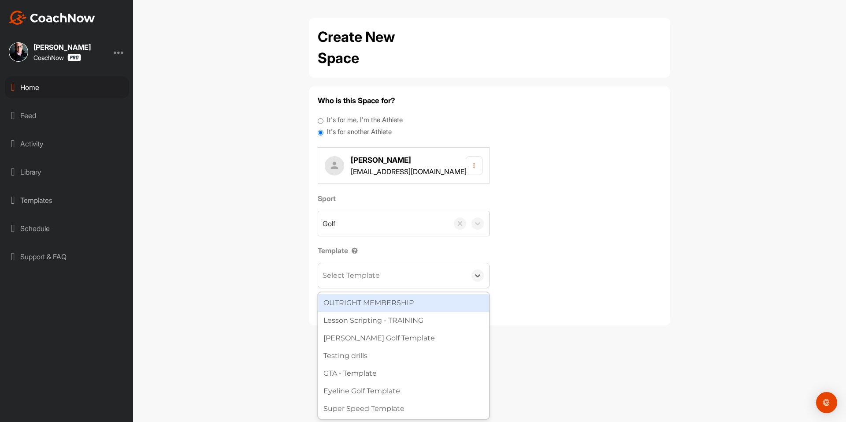
click at [344, 277] on div "Select Template" at bounding box center [351, 275] width 57 height 11
type input "wa"
click at [371, 299] on div "[PERSON_NAME] Golf Template" at bounding box center [403, 303] width 171 height 18
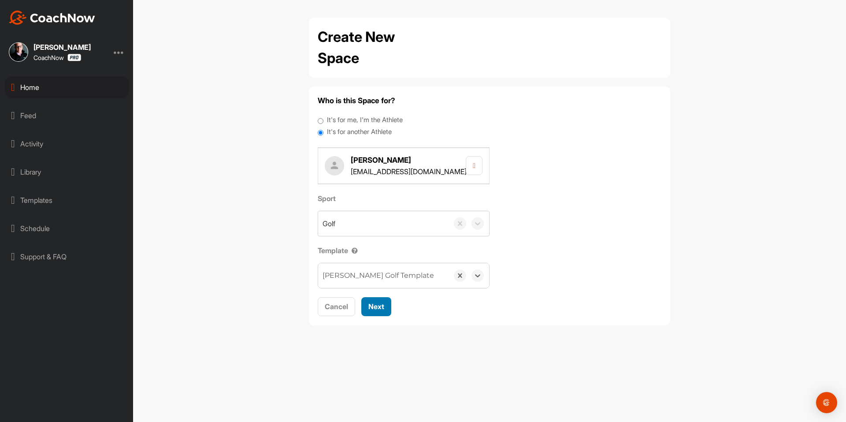
click at [373, 301] on button "Next" at bounding box center [376, 306] width 30 height 19
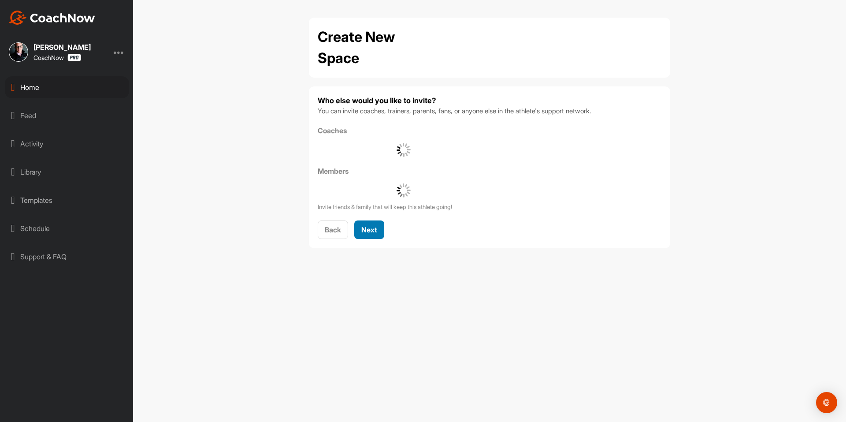
click at [381, 228] on button "Next" at bounding box center [369, 229] width 30 height 19
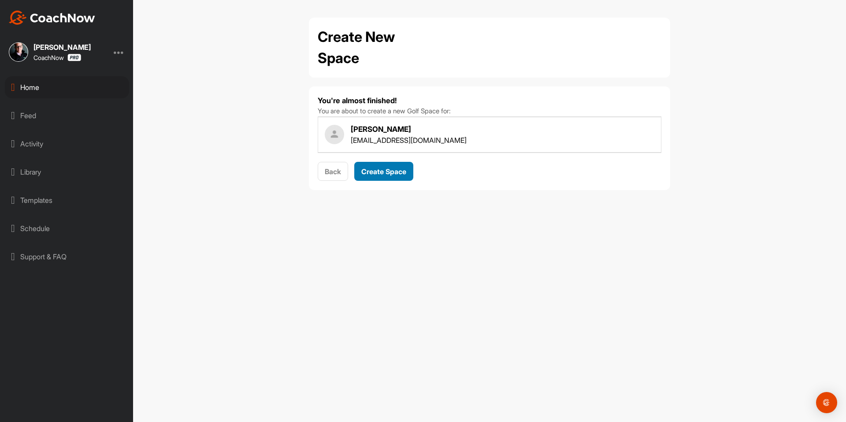
click at [390, 176] on div "Create Space" at bounding box center [383, 171] width 45 height 11
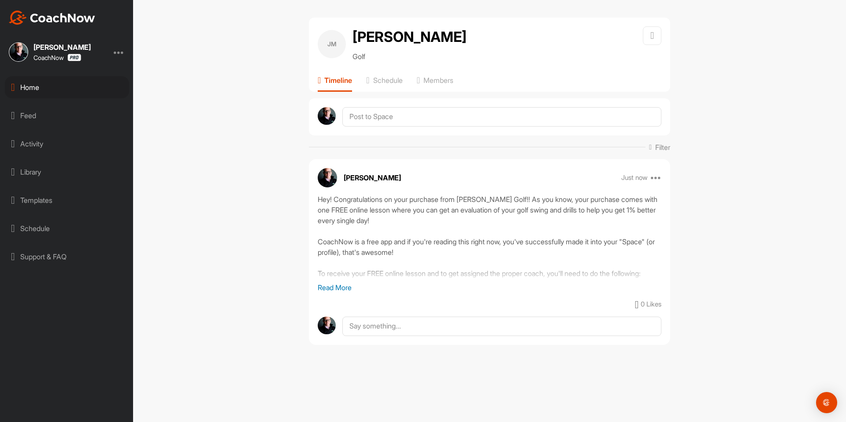
click at [57, 93] on div "Home" at bounding box center [67, 87] width 124 height 22
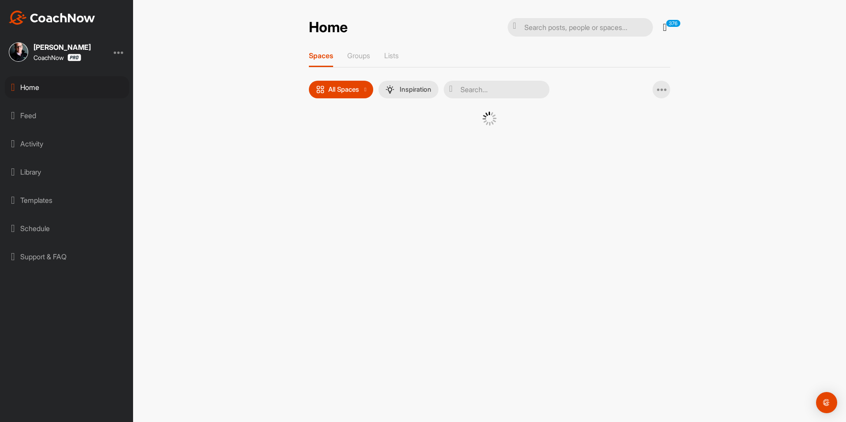
click at [343, 113] on div at bounding box center [489, 119] width 317 height 14
click at [332, 132] on div at bounding box center [489, 125] width 317 height 27
click at [333, 131] on div at bounding box center [489, 125] width 317 height 27
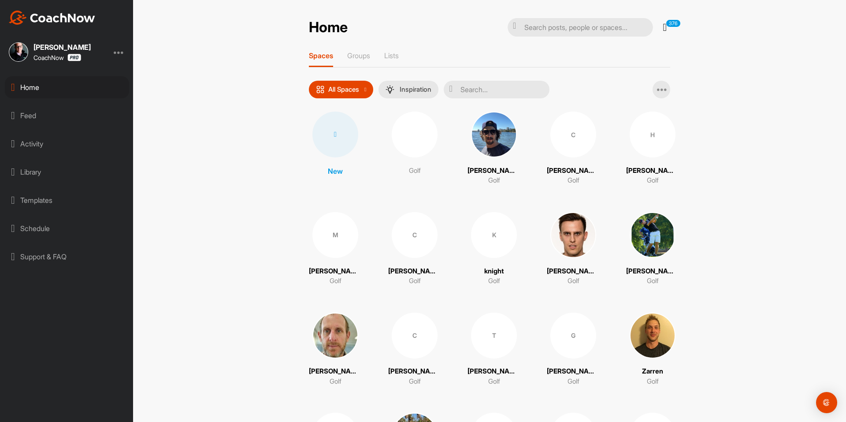
click at [335, 127] on div at bounding box center [335, 135] width 46 height 46
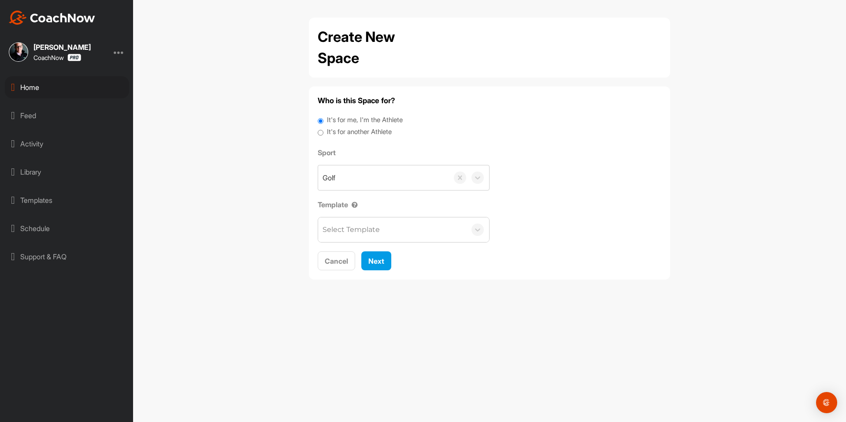
click at [341, 128] on label "It's for another Athlete" at bounding box center [359, 132] width 65 height 10
click at [324, 128] on input "It's for another Athlete" at bounding box center [321, 133] width 6 height 12
radio input "true"
click at [341, 132] on label "It's for another Athlete" at bounding box center [359, 132] width 65 height 10
click at [324, 132] on input "It's for another Athlete" at bounding box center [321, 133] width 6 height 12
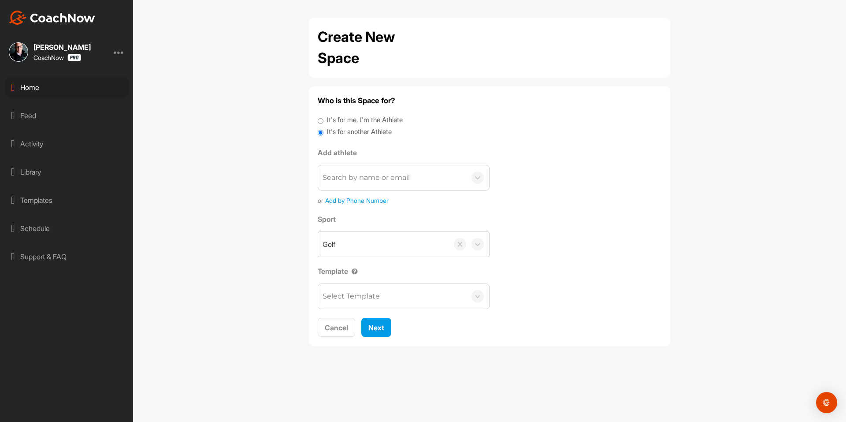
click at [357, 180] on div "Search by name or email" at bounding box center [366, 177] width 87 height 11
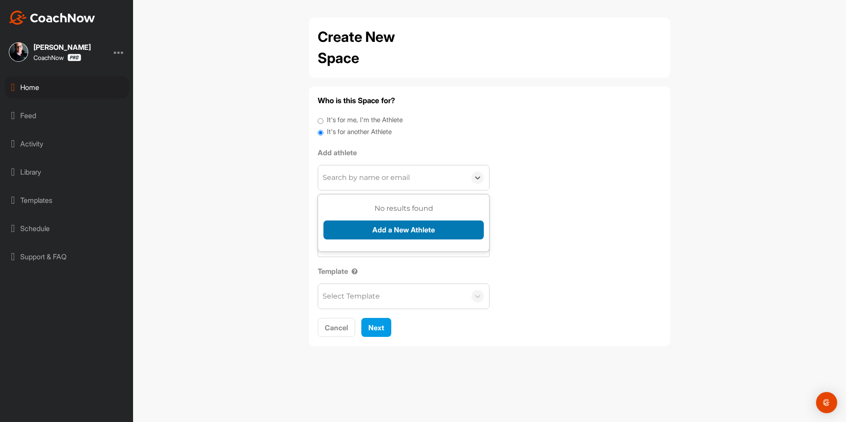
paste input "stevec7777@gmail.com"
type input "stevec7777@gmail.com"
click at [373, 231] on button "Add a New Athlete" at bounding box center [404, 229] width 160 height 19
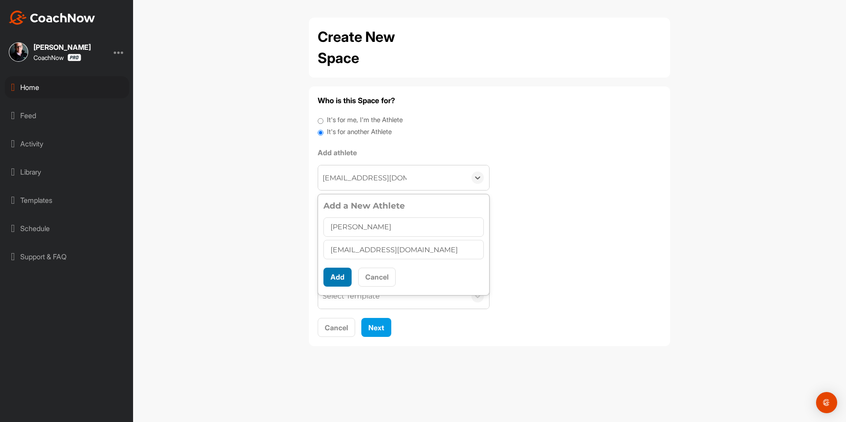
type input "Stephen Commiskey"
click at [342, 279] on button "Add" at bounding box center [338, 277] width 28 height 19
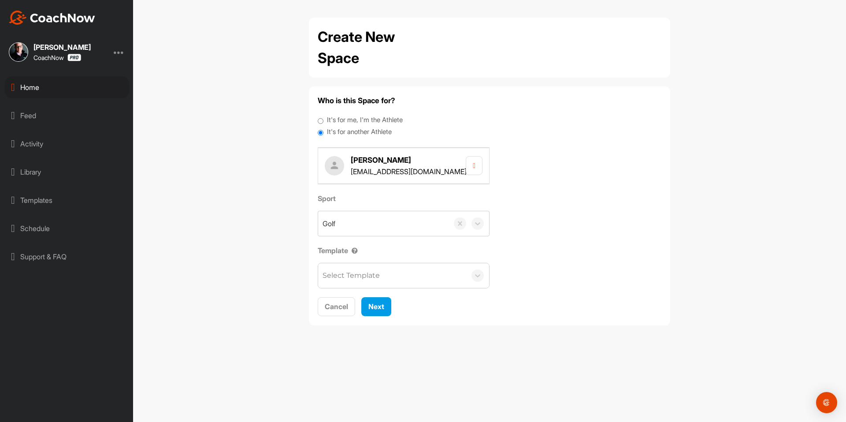
click at [345, 276] on div "Select Template" at bounding box center [351, 275] width 57 height 11
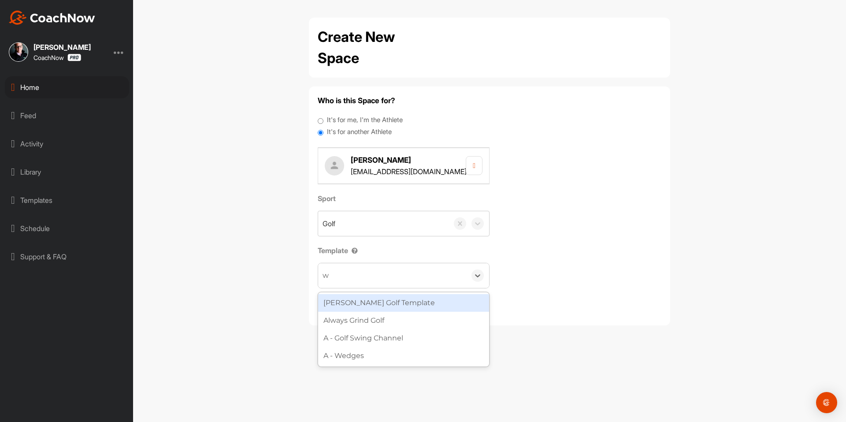
type input "wa"
click at [368, 297] on div "[PERSON_NAME] Golf Template" at bounding box center [403, 303] width 171 height 18
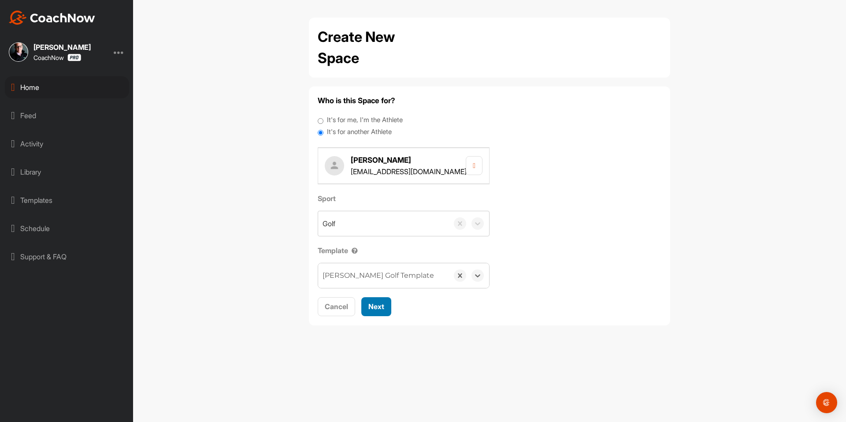
drag, startPoint x: 378, startPoint y: 305, endPoint x: 379, endPoint y: 275, distance: 29.5
click at [379, 305] on span "Next" at bounding box center [376, 306] width 16 height 9
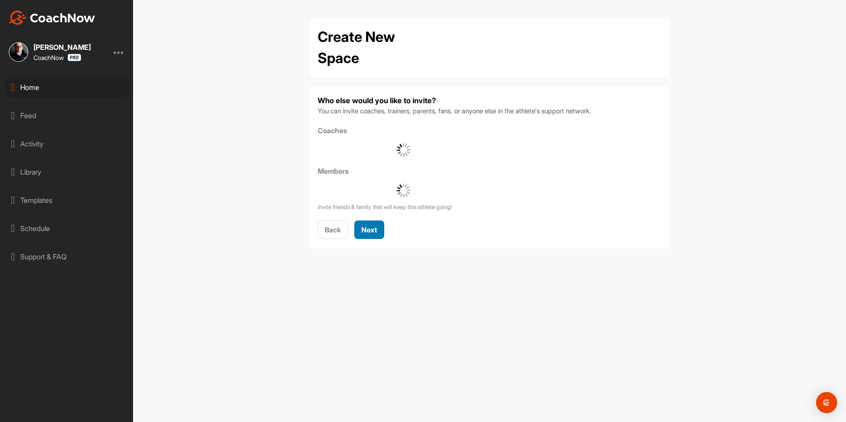
click at [376, 223] on button "Next" at bounding box center [369, 229] width 30 height 19
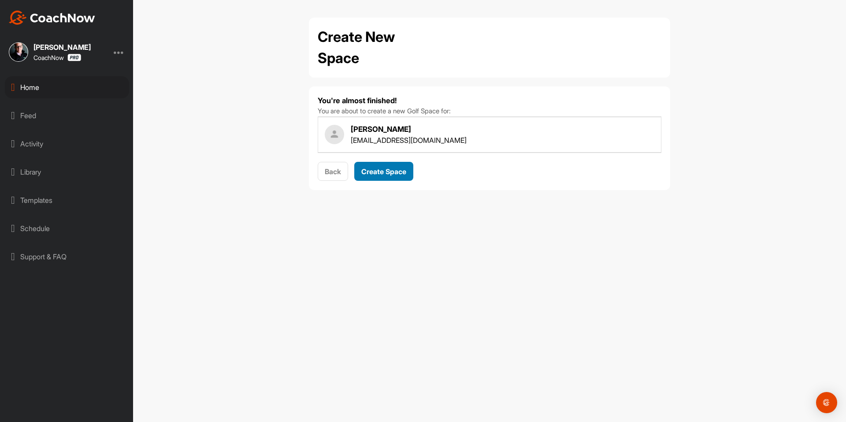
click at [392, 164] on button "Create Space" at bounding box center [383, 171] width 59 height 19
